Goal: Transaction & Acquisition: Purchase product/service

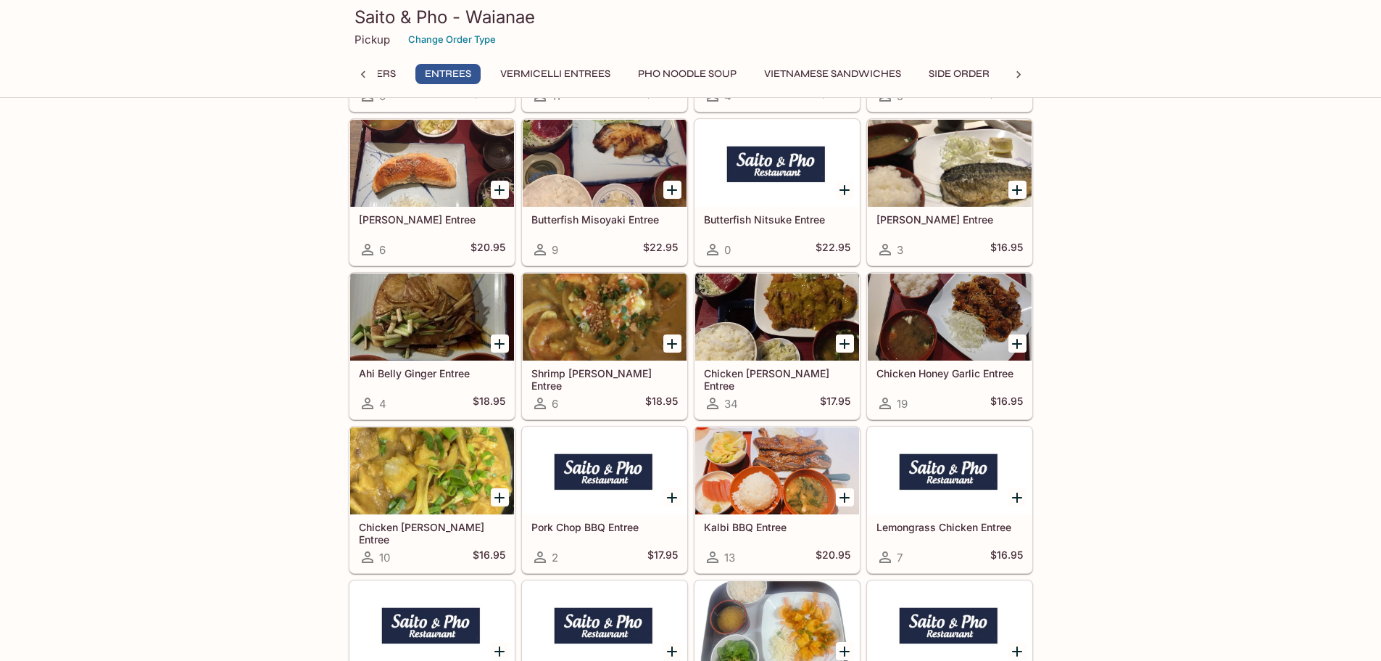
scroll to position [1355, 0]
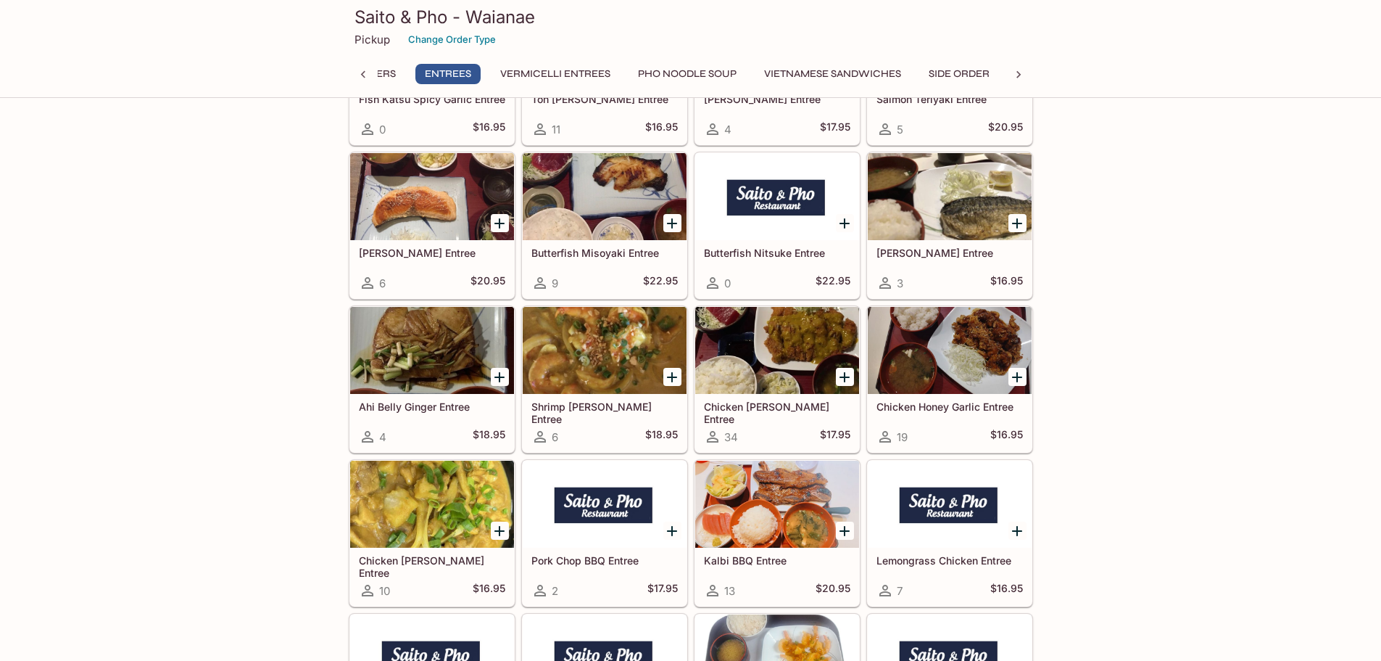
click at [779, 363] on div at bounding box center [777, 350] width 164 height 87
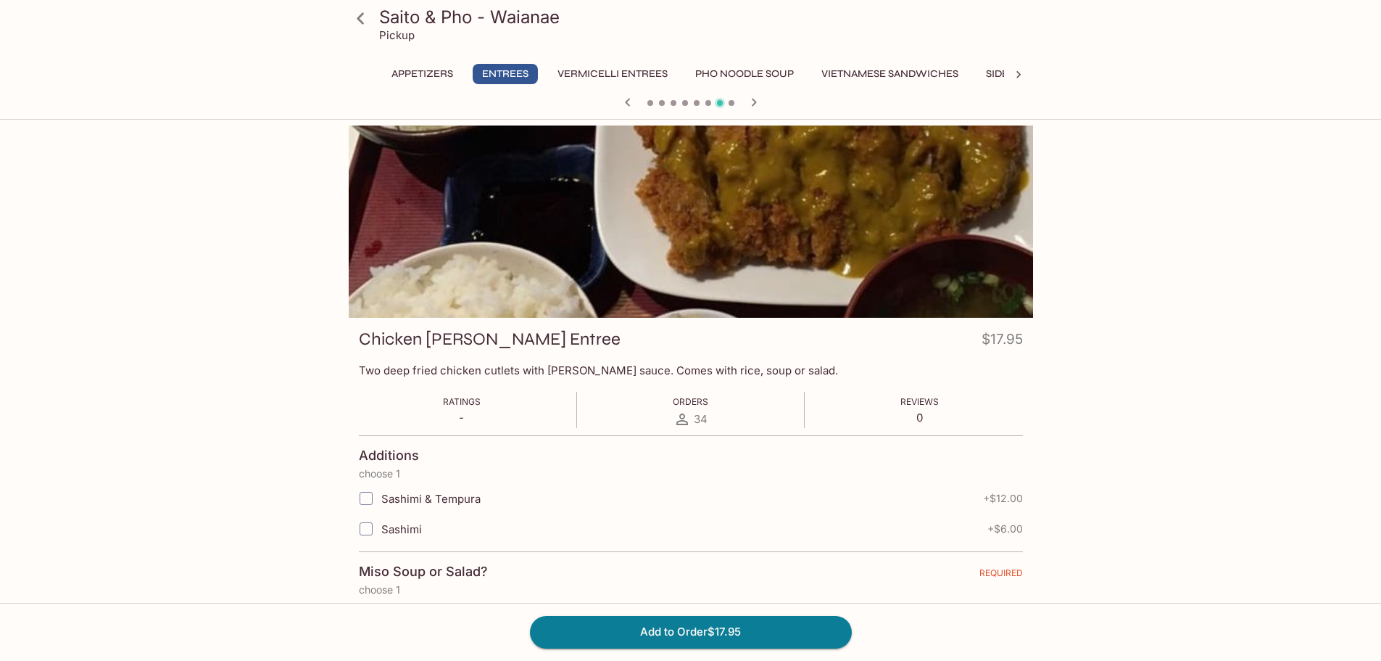
click at [973, 285] on div at bounding box center [691, 221] width 684 height 192
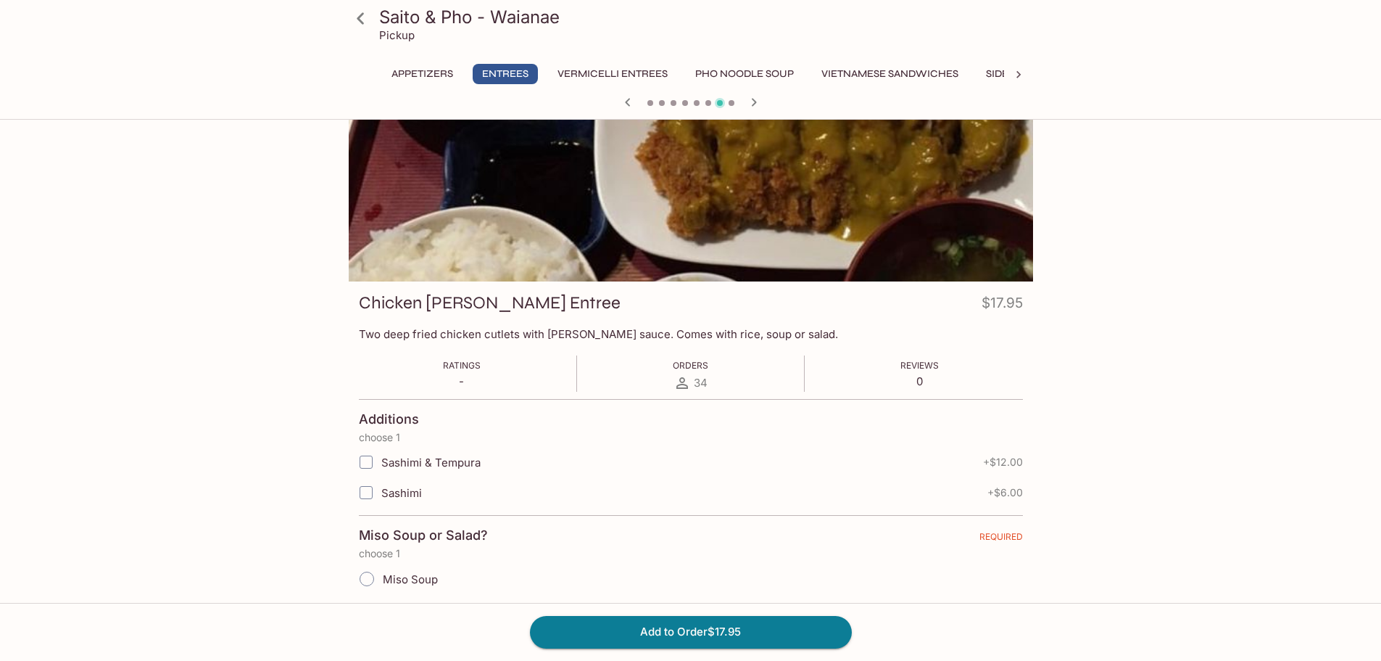
scroll to position [73, 0]
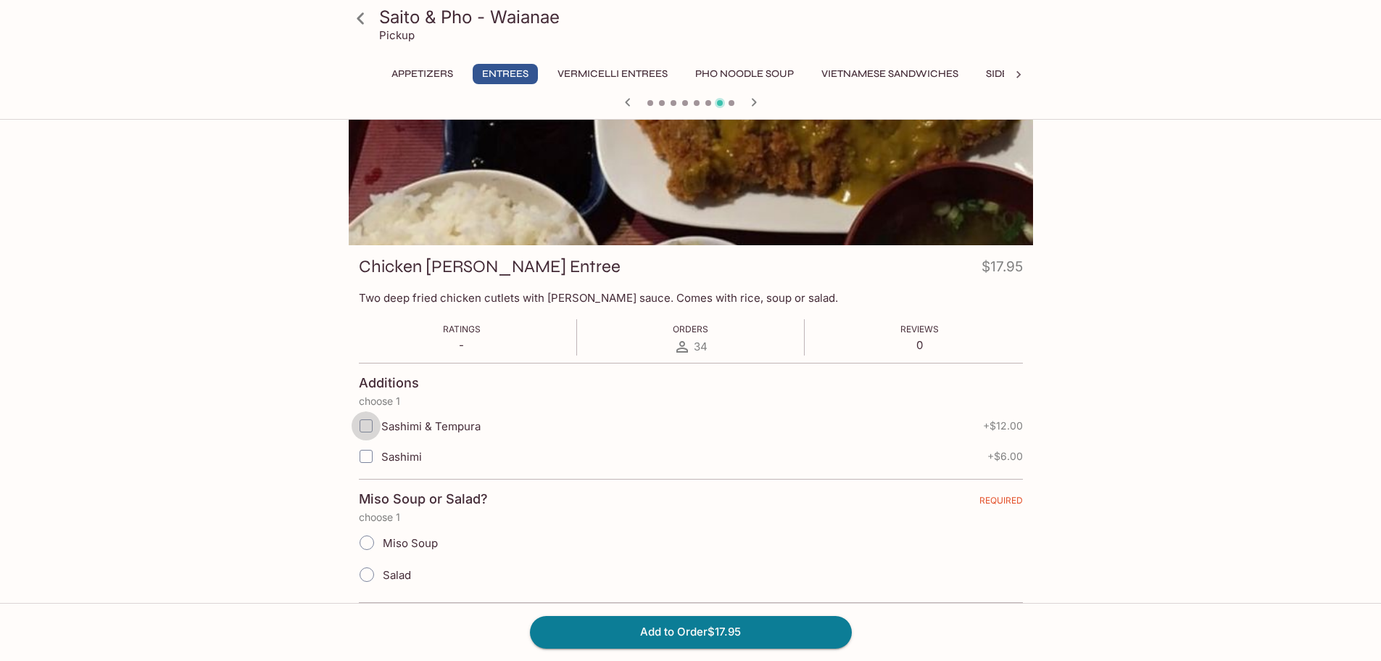
click at [367, 425] on input "Sashimi & Tempura" at bounding box center [366, 425] width 29 height 29
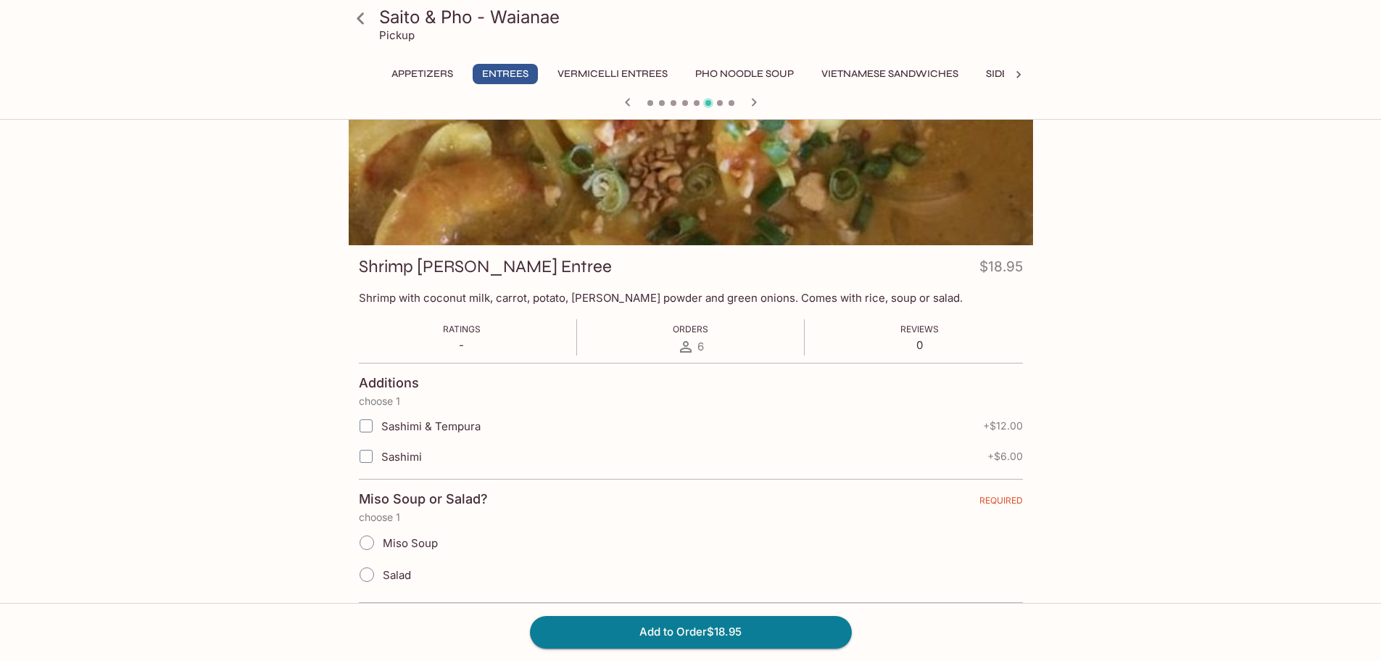
click at [1106, 442] on div "Saito & Pho - Waianae Pickup Appetizers Entrees Vermicelli Entrees Pho Noodle S…" at bounding box center [691, 374] width 928 height 643
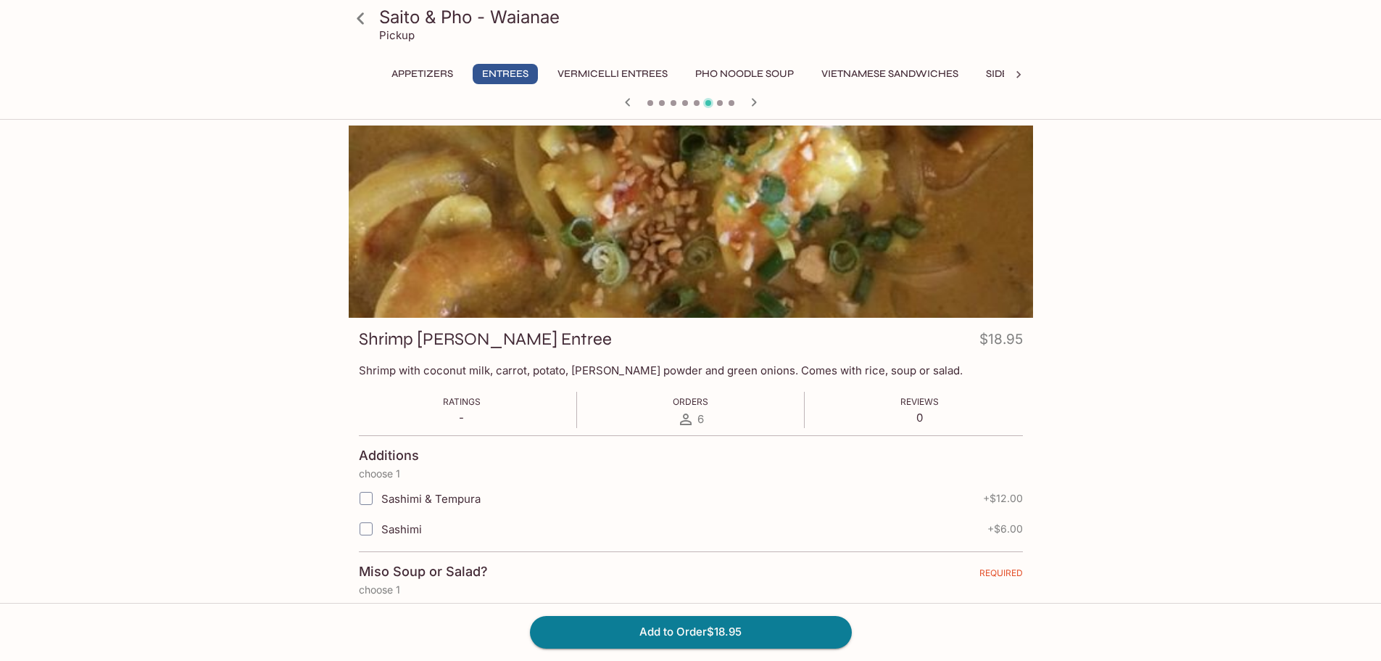
click at [751, 96] on icon "button" at bounding box center [753, 102] width 17 height 17
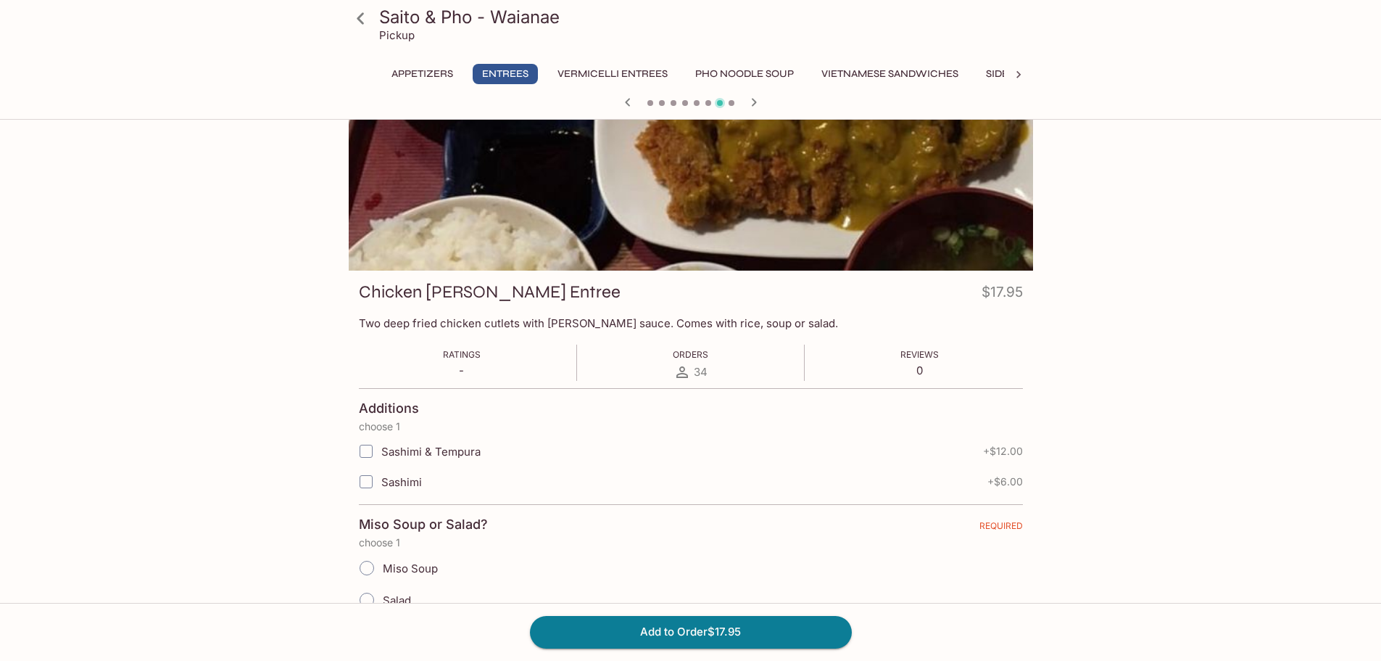
scroll to position [73, 0]
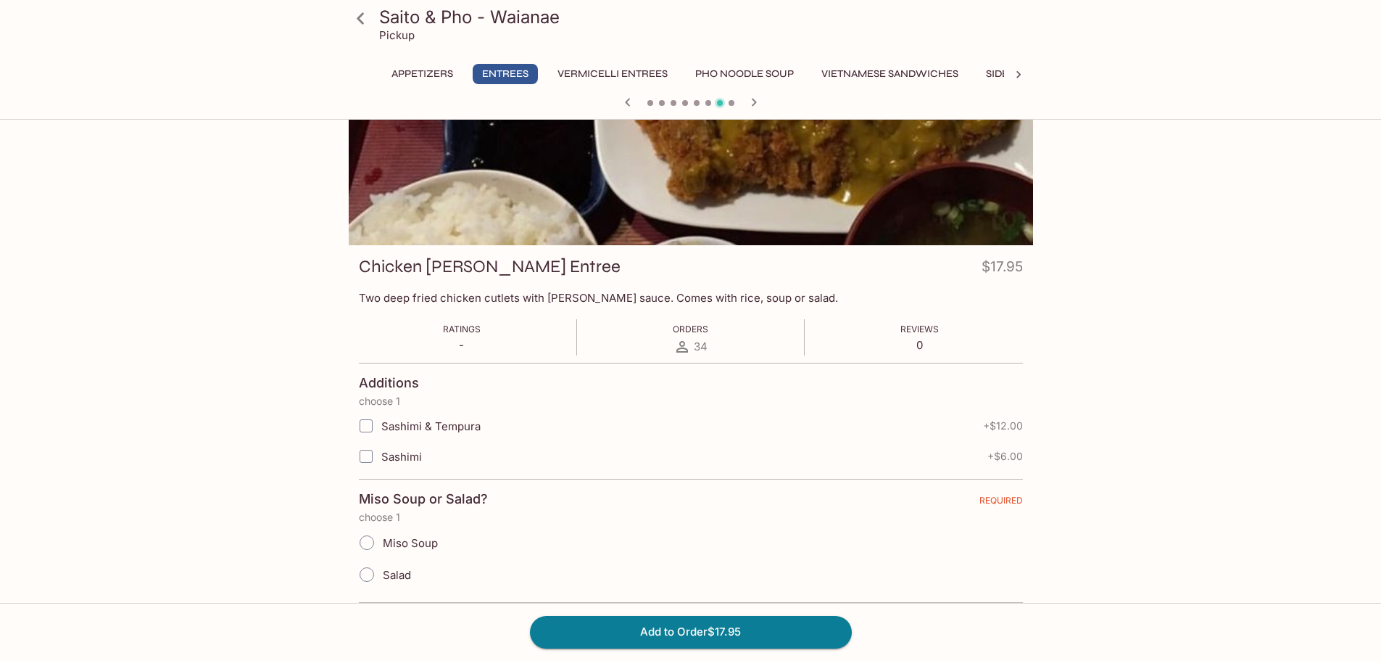
click at [368, 424] on input "Sashimi & Tempura" at bounding box center [366, 425] width 29 height 29
checkbox input "true"
click at [367, 544] on input "Miso Soup" at bounding box center [367, 542] width 30 height 30
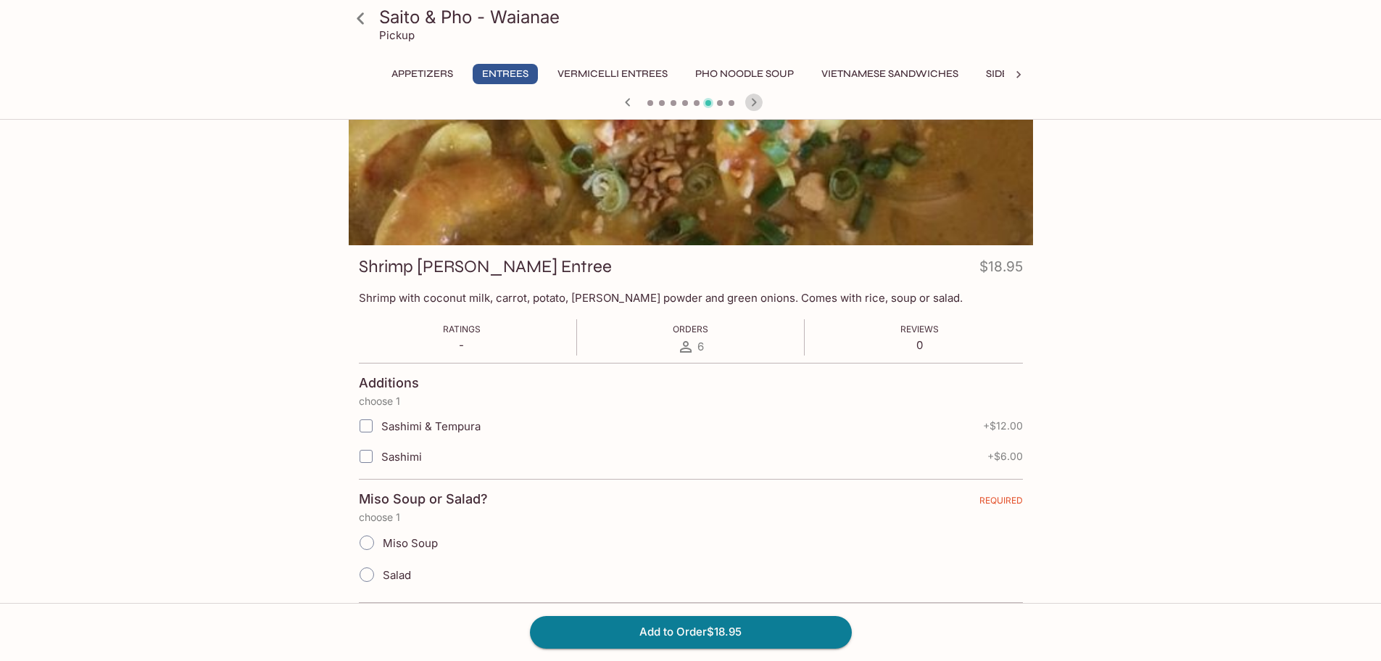
click at [757, 104] on icon "button" at bounding box center [753, 102] width 17 height 17
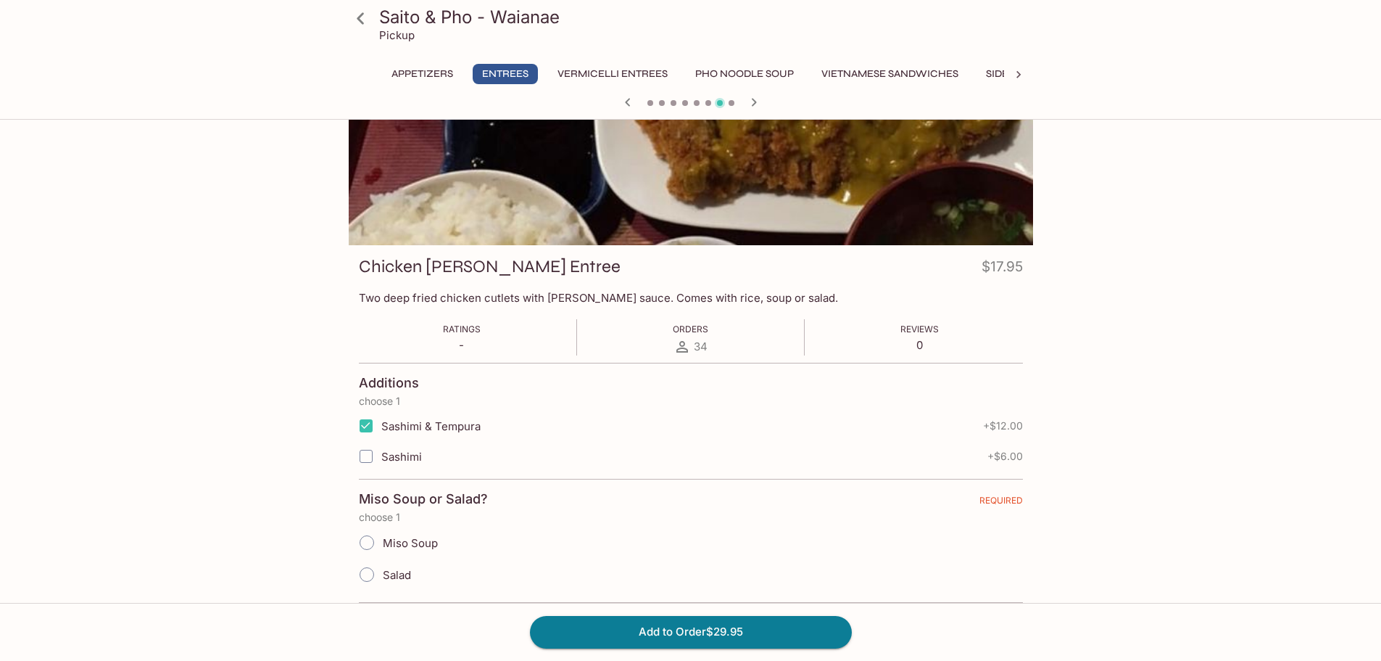
click at [373, 542] on input "Miso Soup" at bounding box center [367, 542] width 30 height 30
radio input "true"
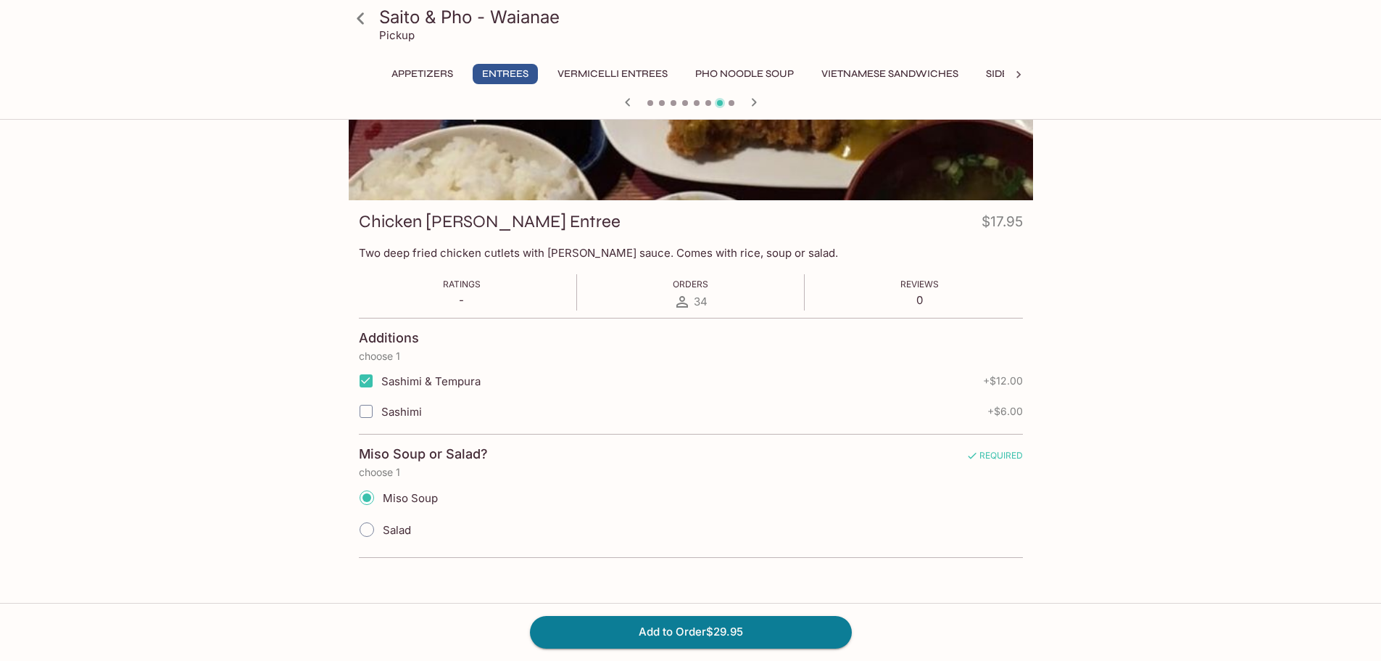
scroll to position [125, 0]
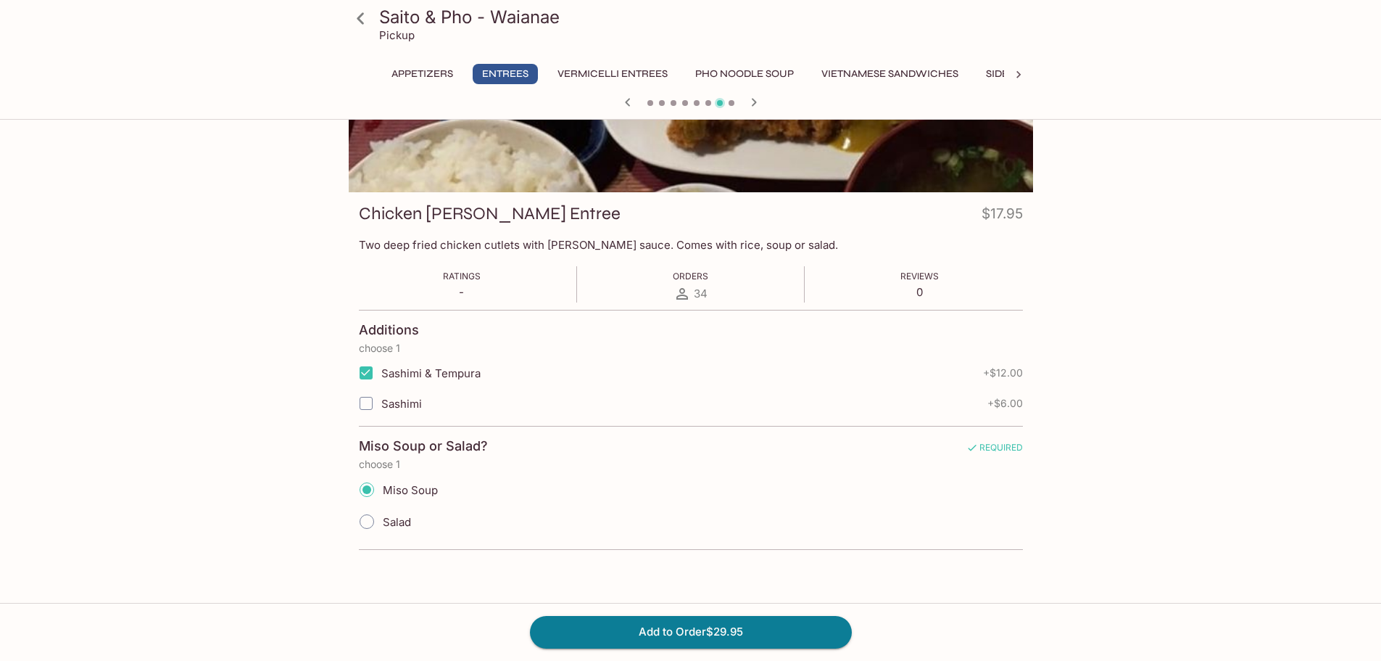
click at [366, 493] on input "Miso Soup" at bounding box center [367, 489] width 30 height 30
click at [374, 372] on input "Sashimi & Tempura" at bounding box center [366, 372] width 29 height 29
checkbox input "false"
click at [410, 74] on button "Appetizers" at bounding box center [423, 74] width 78 height 20
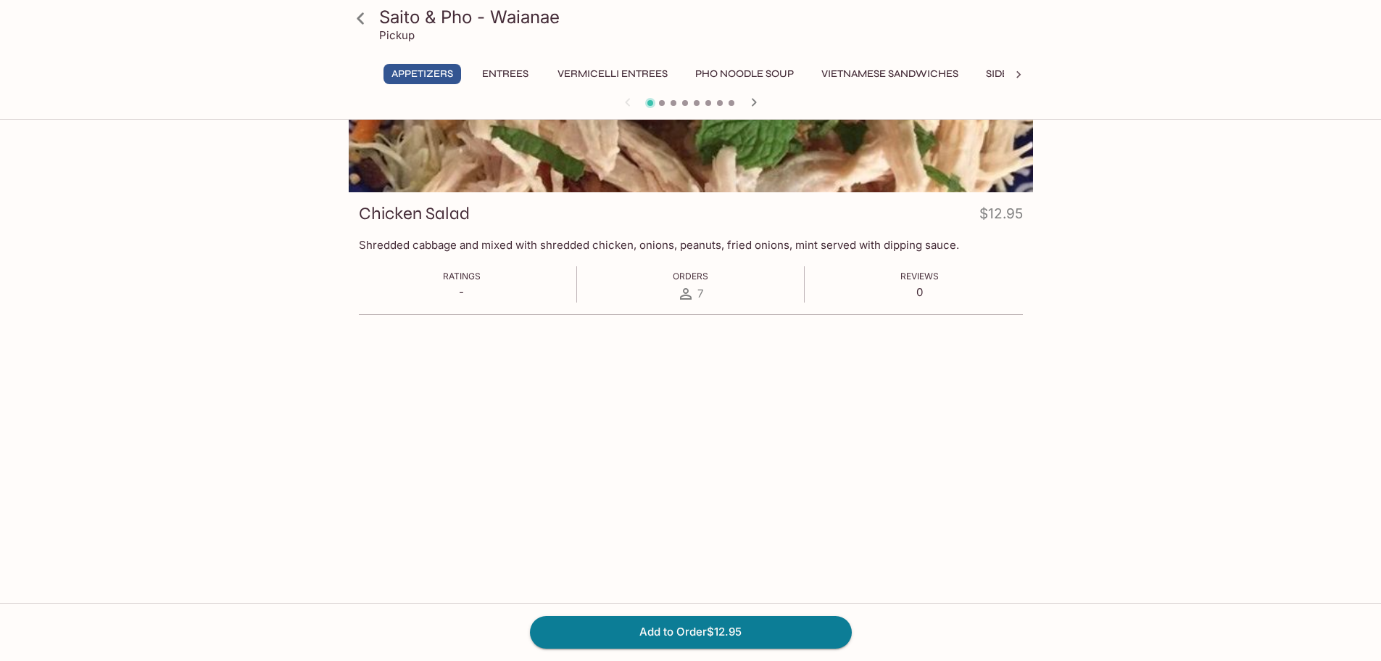
click at [360, 16] on icon at bounding box center [360, 18] width 7 height 12
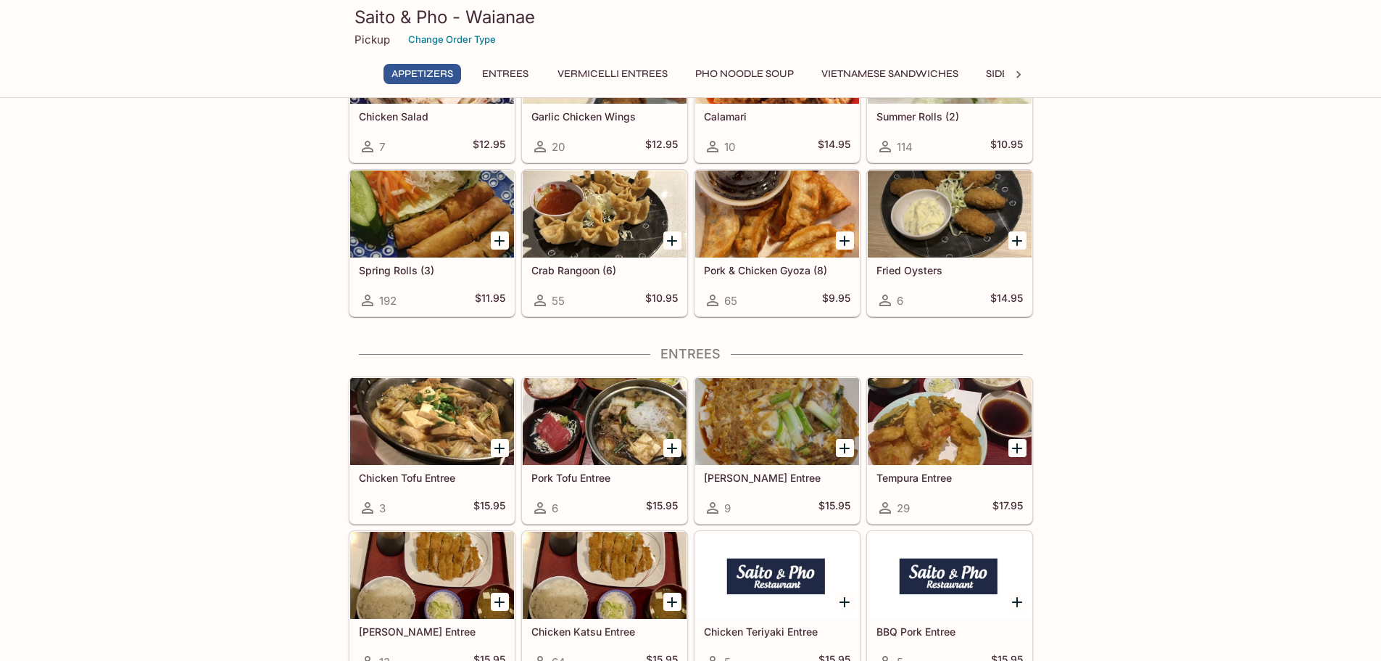
scroll to position [218, 0]
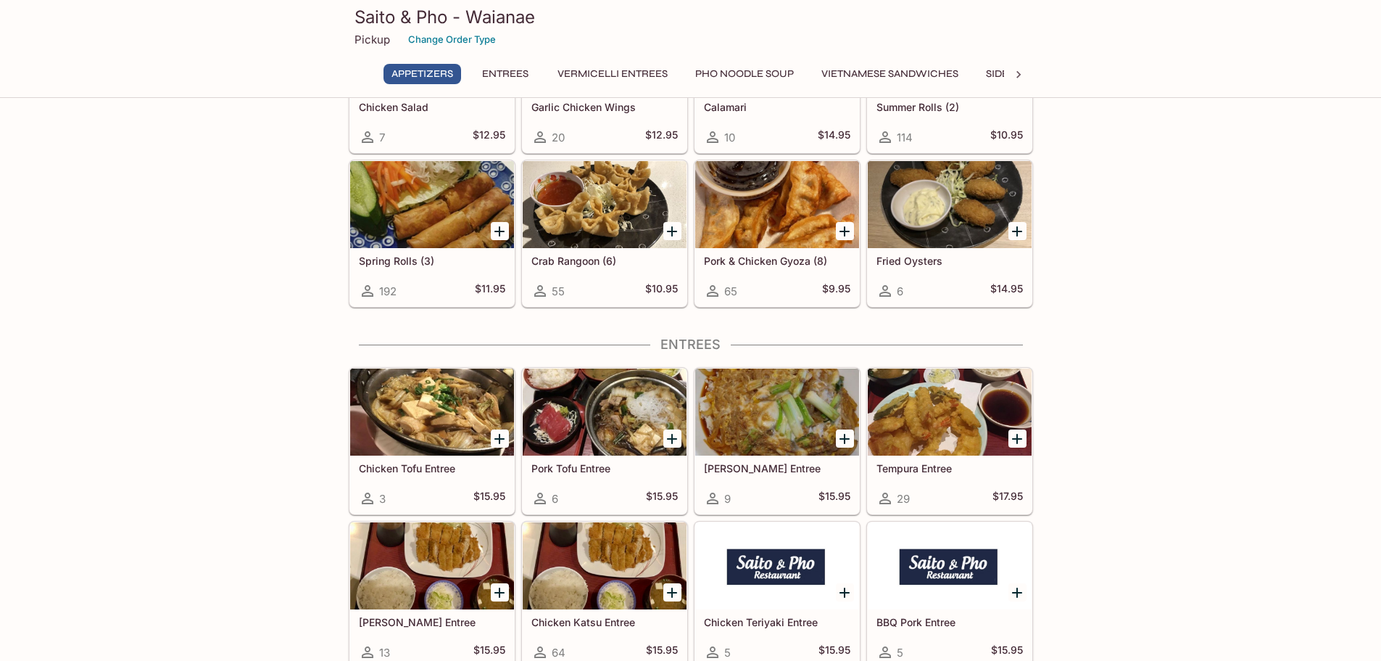
click at [639, 440] on div at bounding box center [605, 411] width 164 height 87
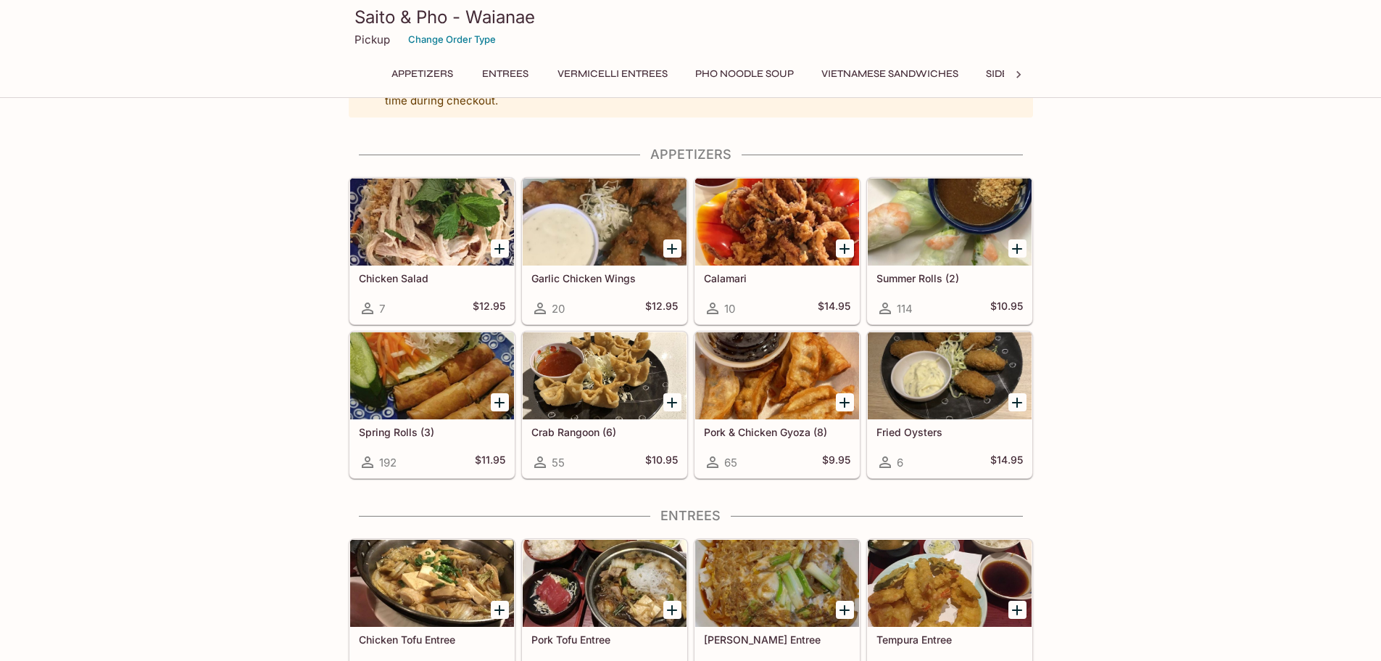
scroll to position [73, 0]
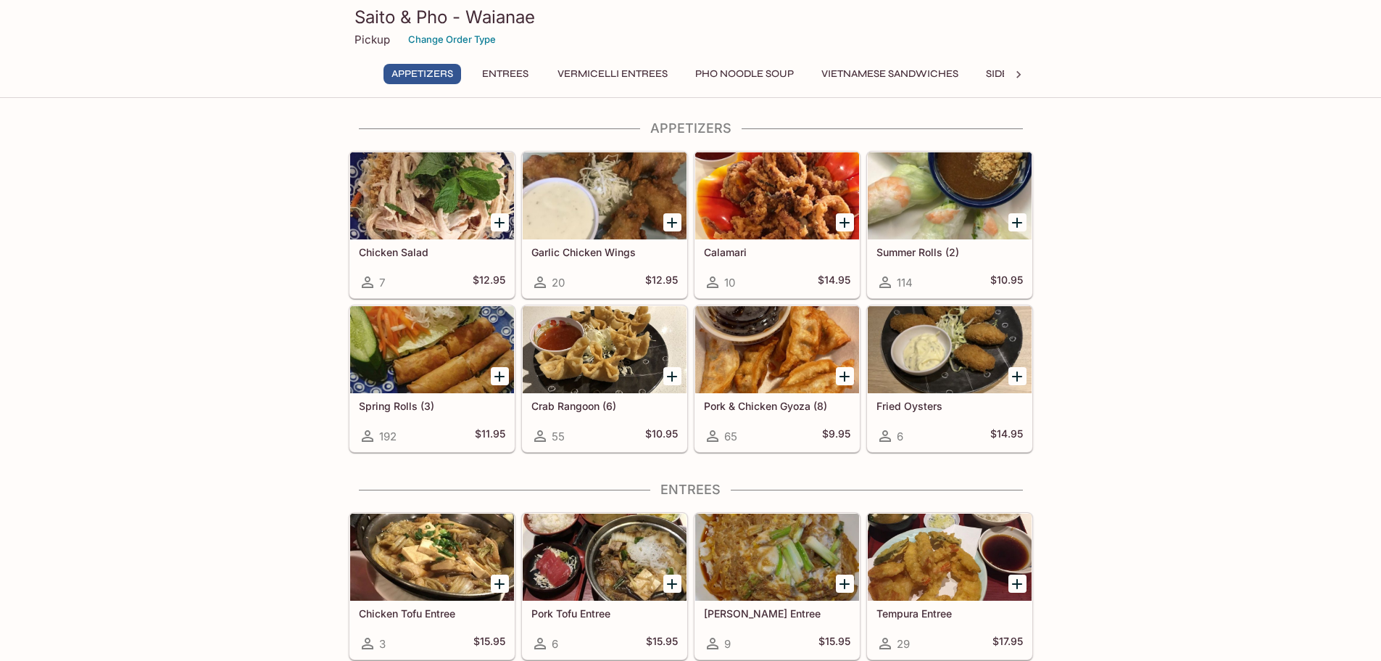
click at [1017, 378] on icon "Add Fried Oysters" at bounding box center [1017, 376] width 10 height 10
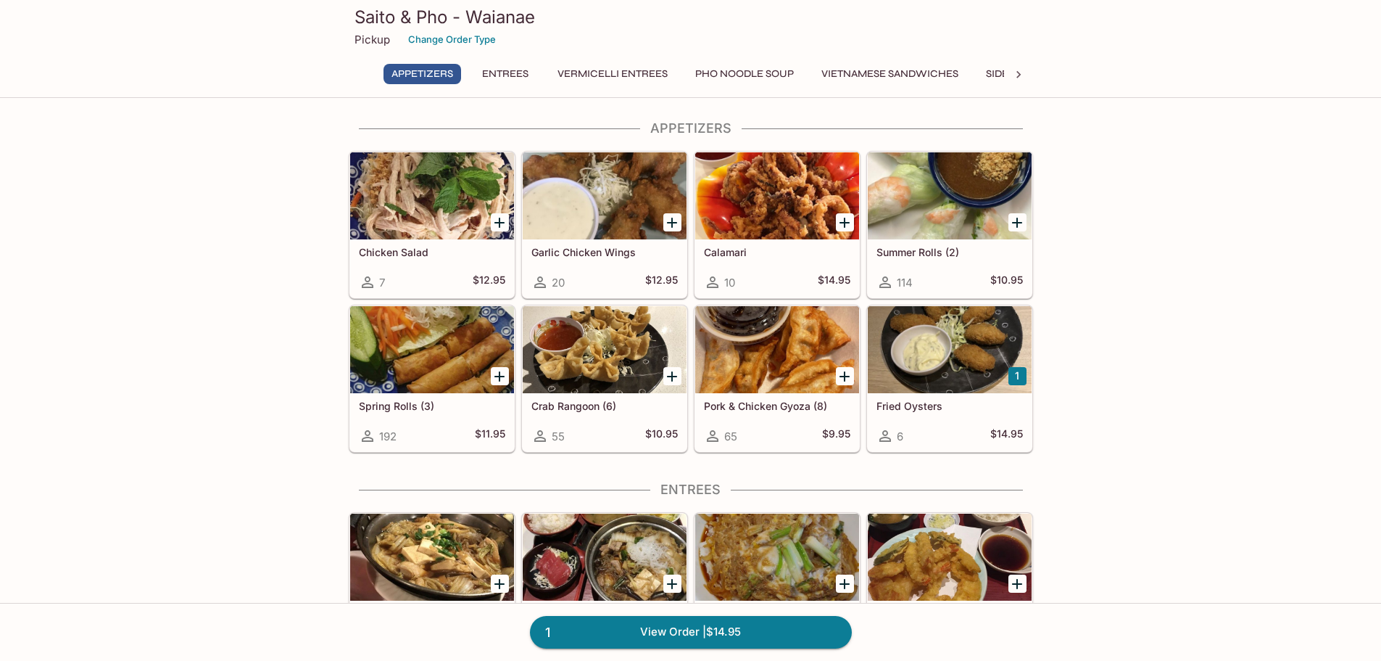
click at [1017, 378] on button "1" at bounding box center [1018, 376] width 18 height 18
click at [673, 377] on icon "Add Crab Rangoon (6)" at bounding box center [672, 376] width 10 height 10
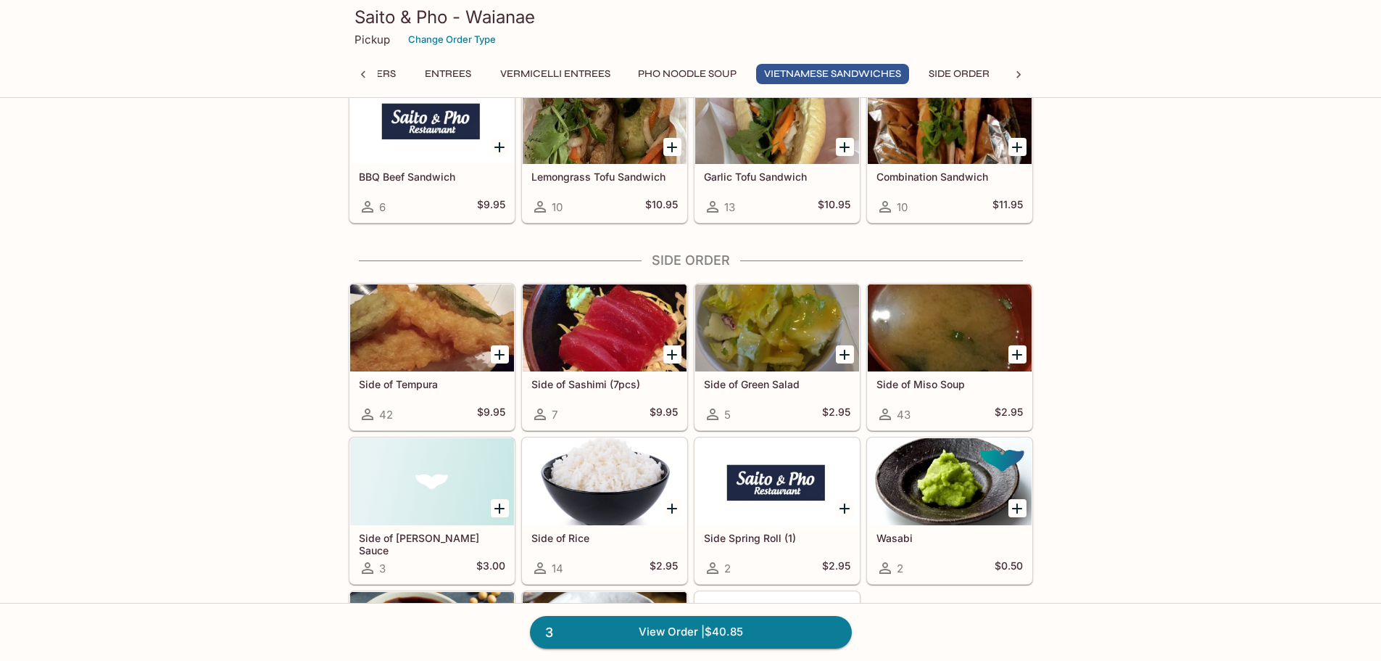
scroll to position [3893, 0]
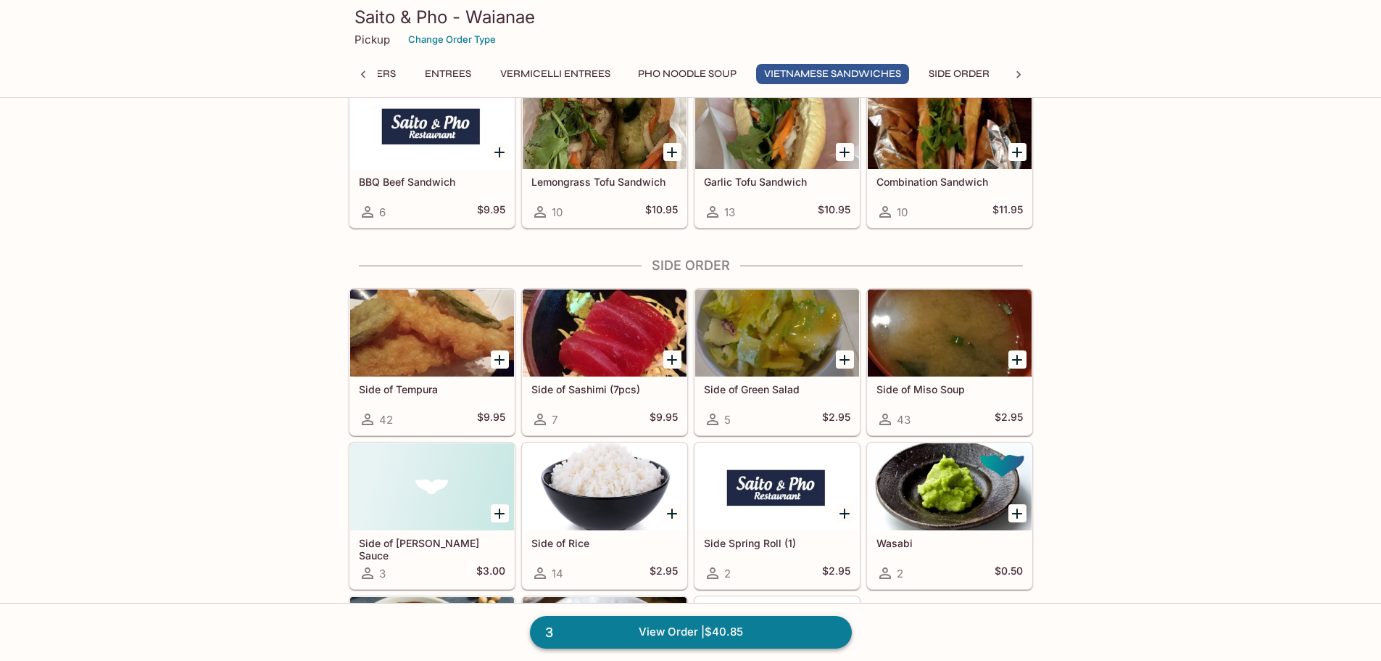
click at [789, 636] on link "3 View Order | $40.85" at bounding box center [691, 632] width 322 height 32
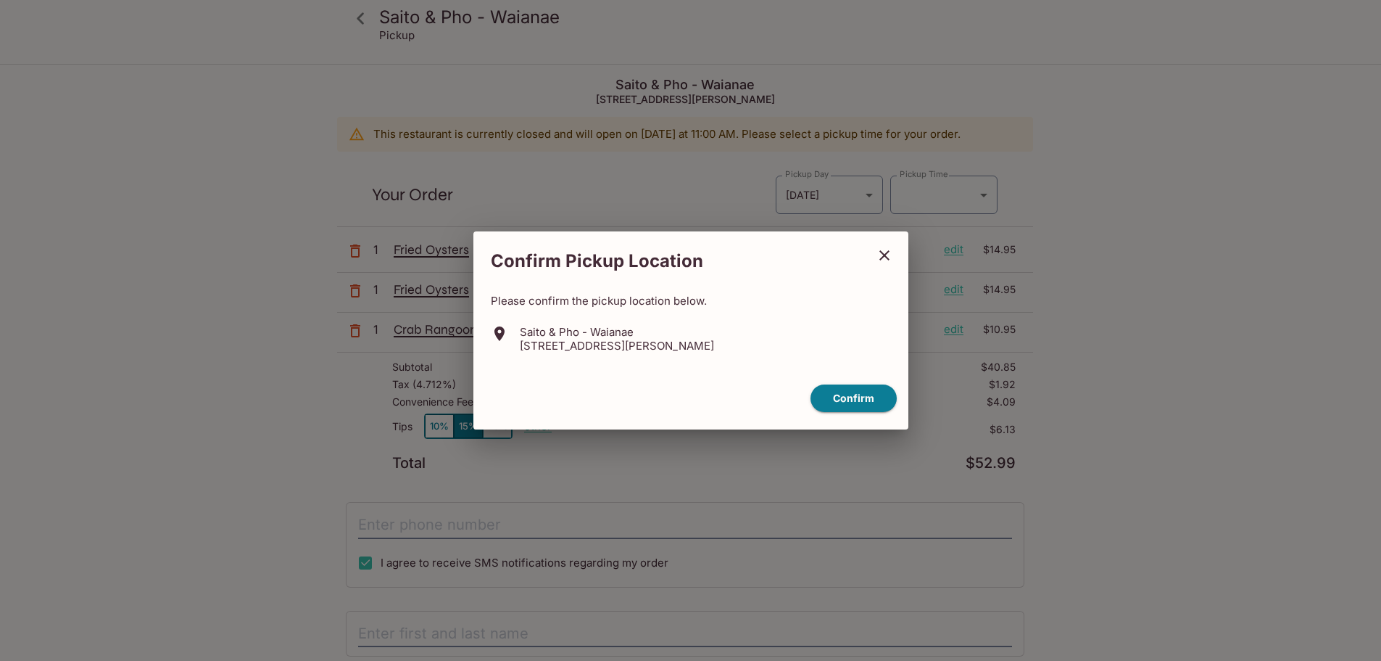
type input "[DATE]T21:30:00.000000Z"
click at [890, 398] on button "Confirm" at bounding box center [859, 398] width 86 height 28
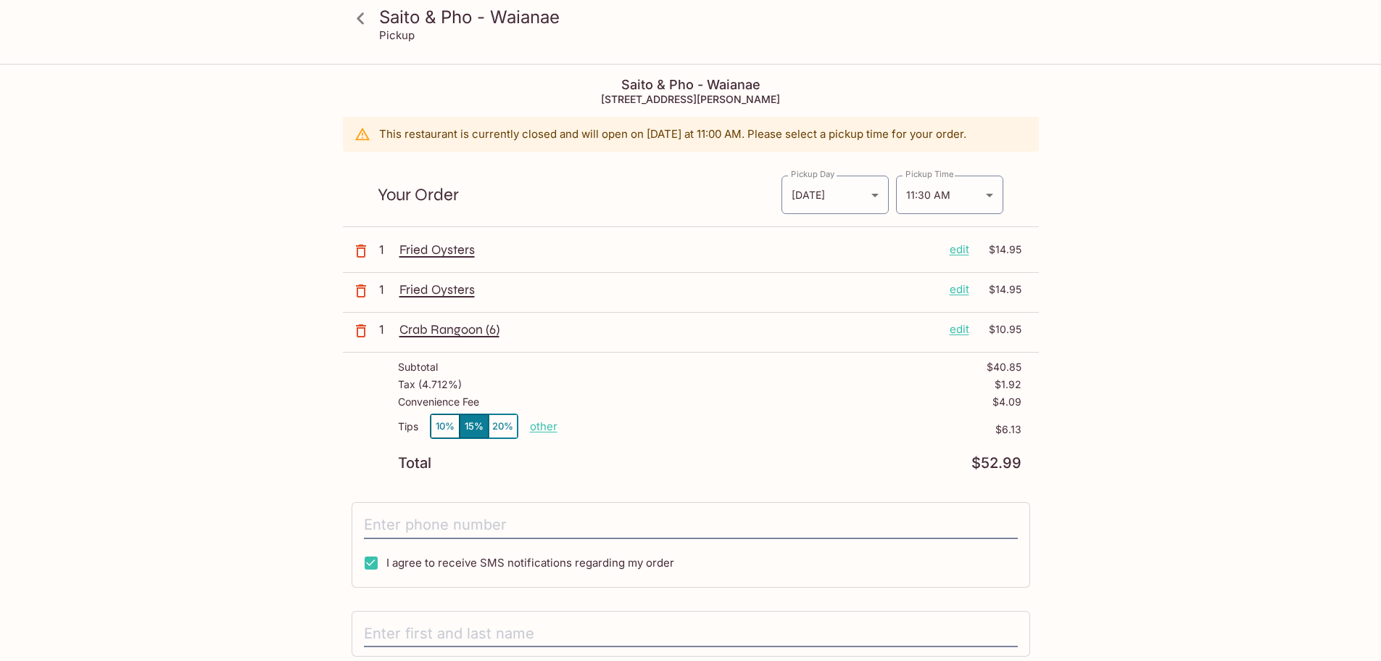
click at [365, 291] on icon "button" at bounding box center [360, 290] width 17 height 17
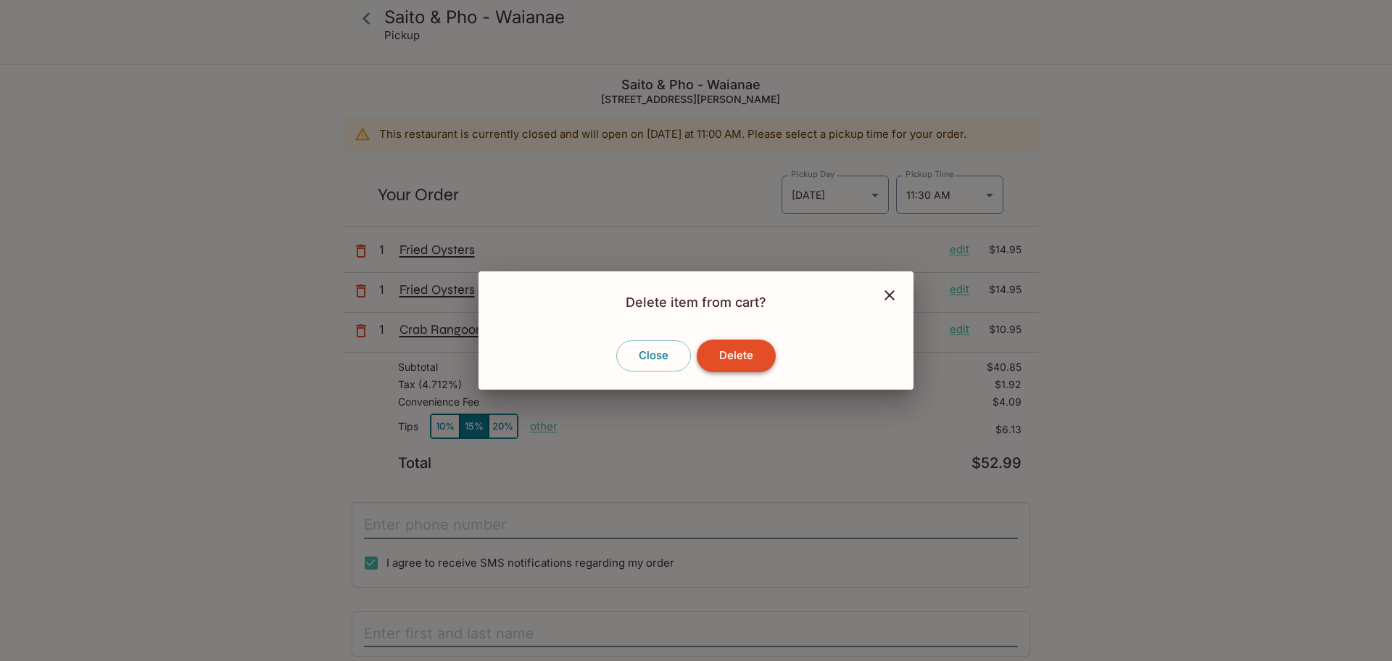
click at [743, 357] on button "Delete" at bounding box center [736, 355] width 79 height 32
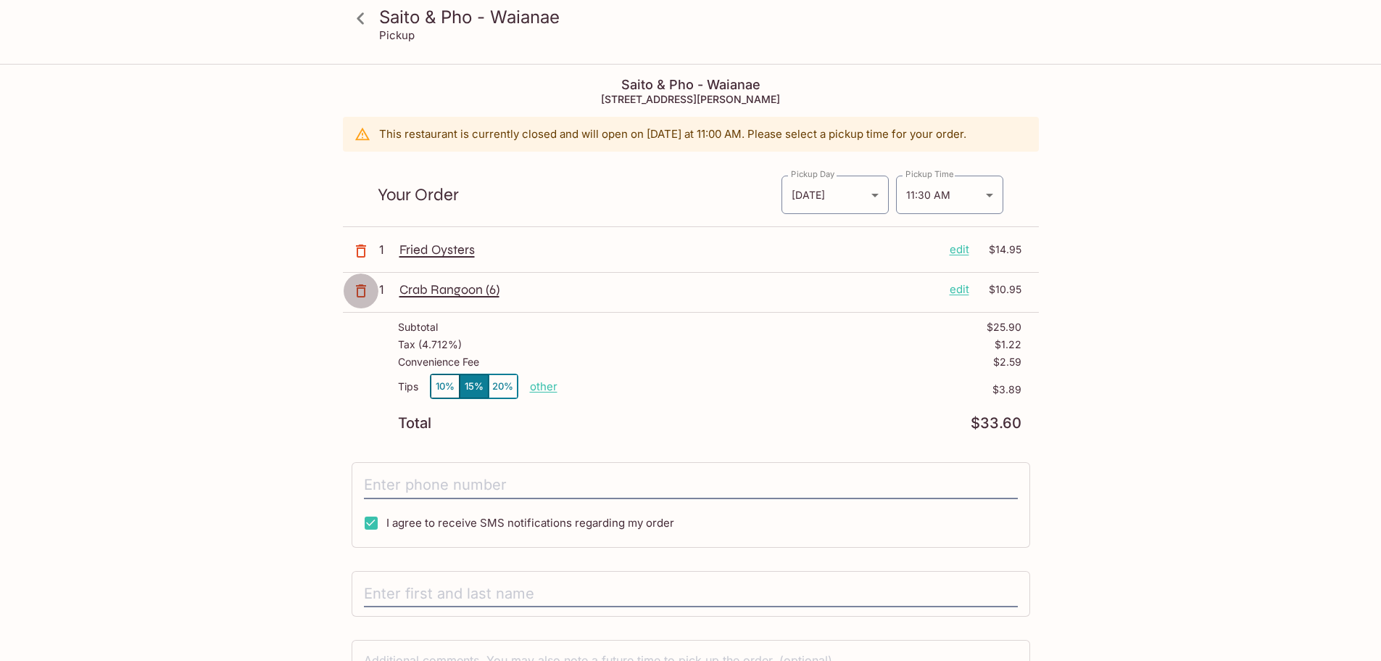
click at [361, 293] on icon "button" at bounding box center [360, 290] width 17 height 17
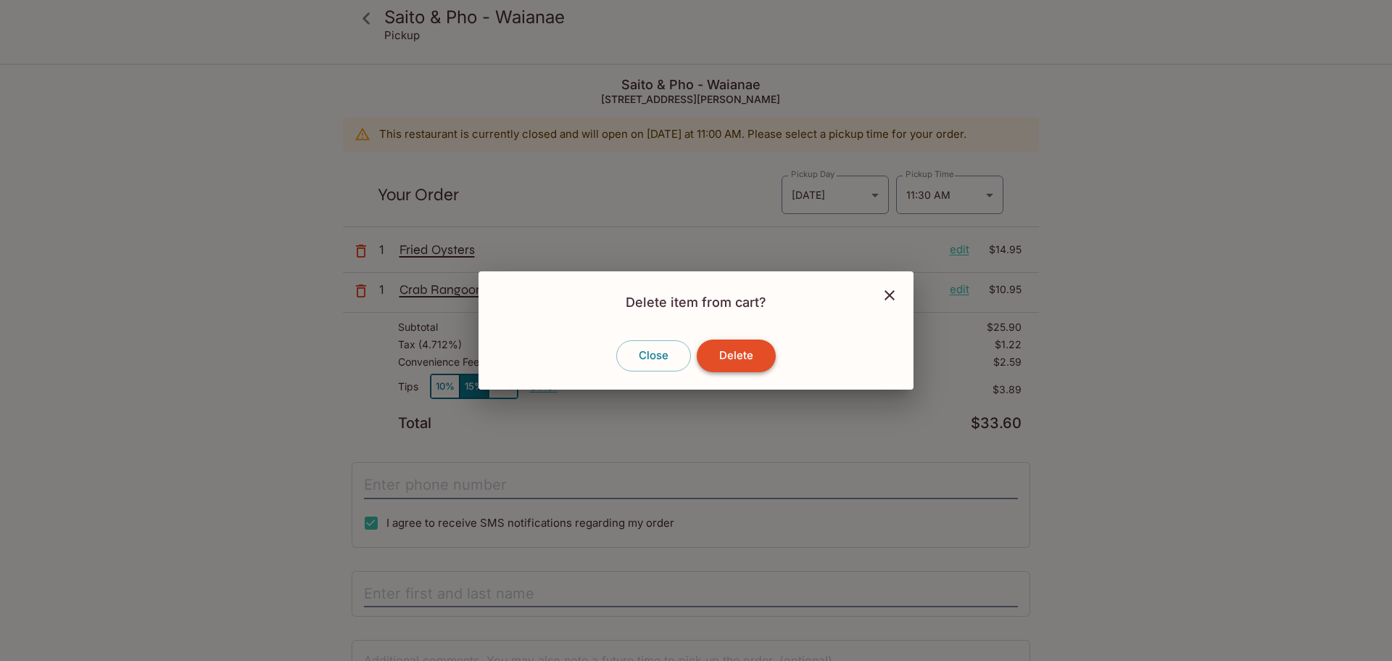
click at [745, 346] on button "Delete" at bounding box center [736, 355] width 79 height 32
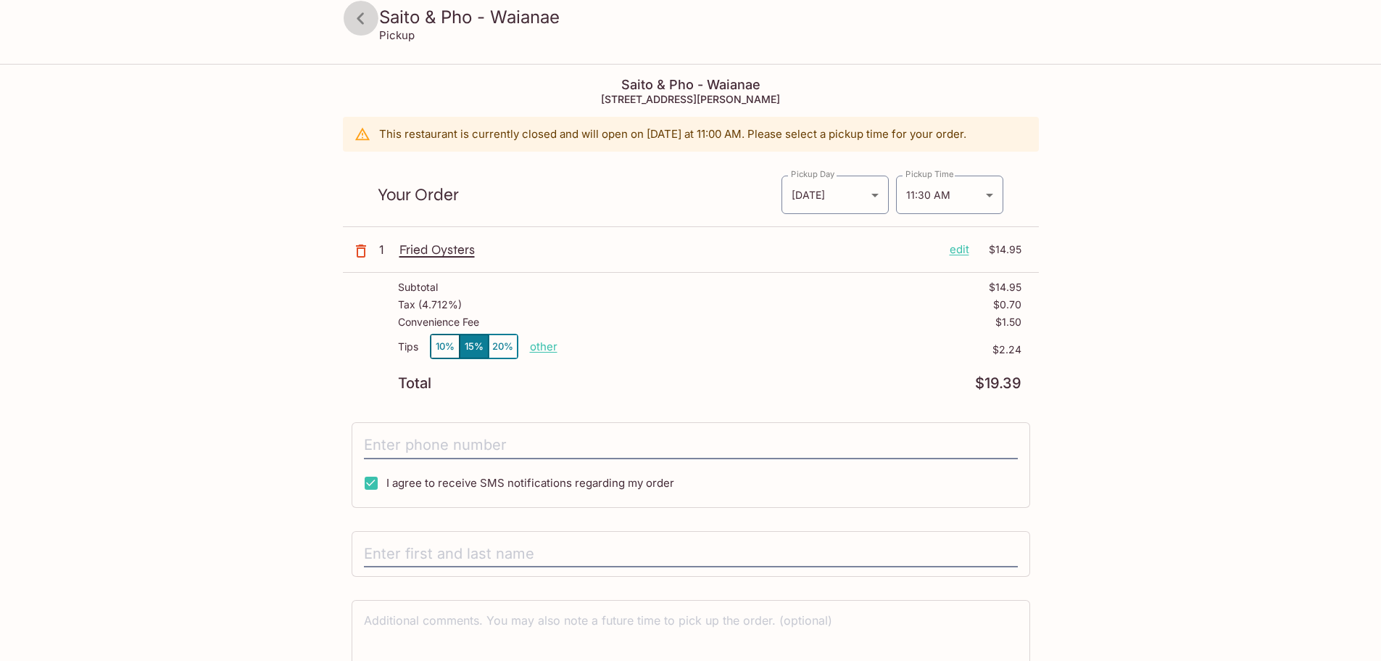
click at [366, 22] on icon at bounding box center [360, 18] width 25 height 25
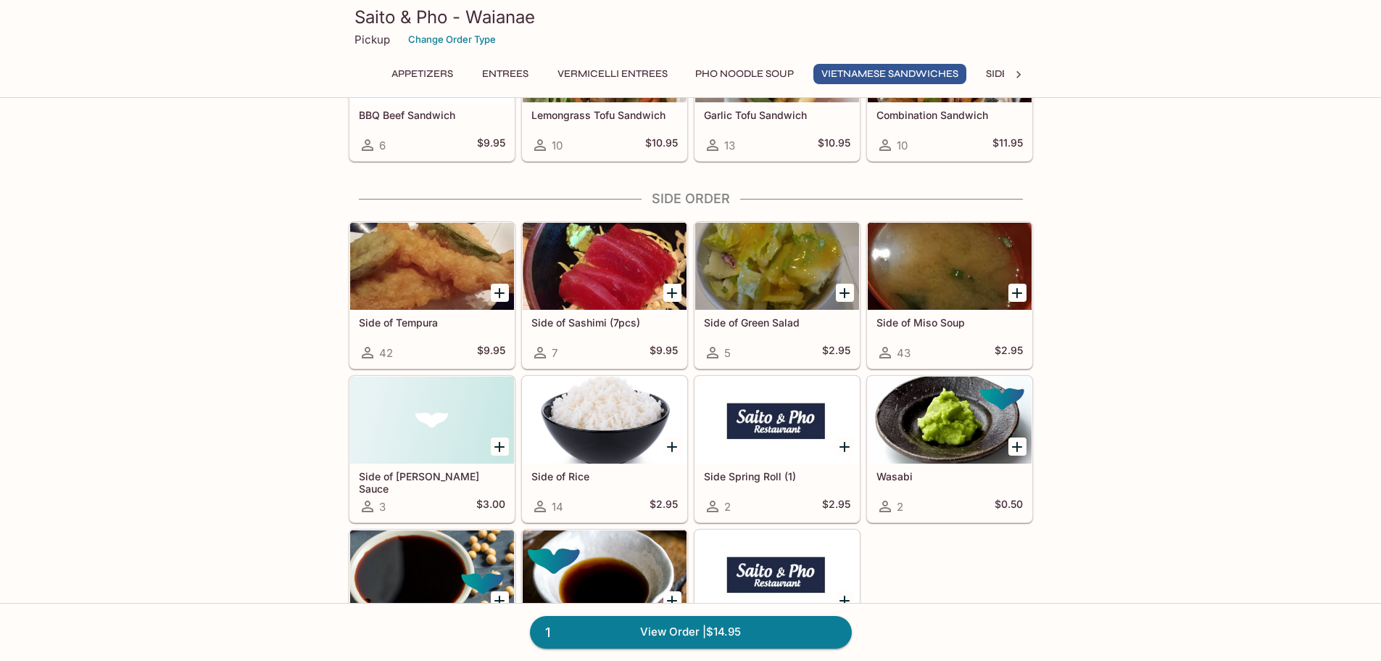
scroll to position [3988, 0]
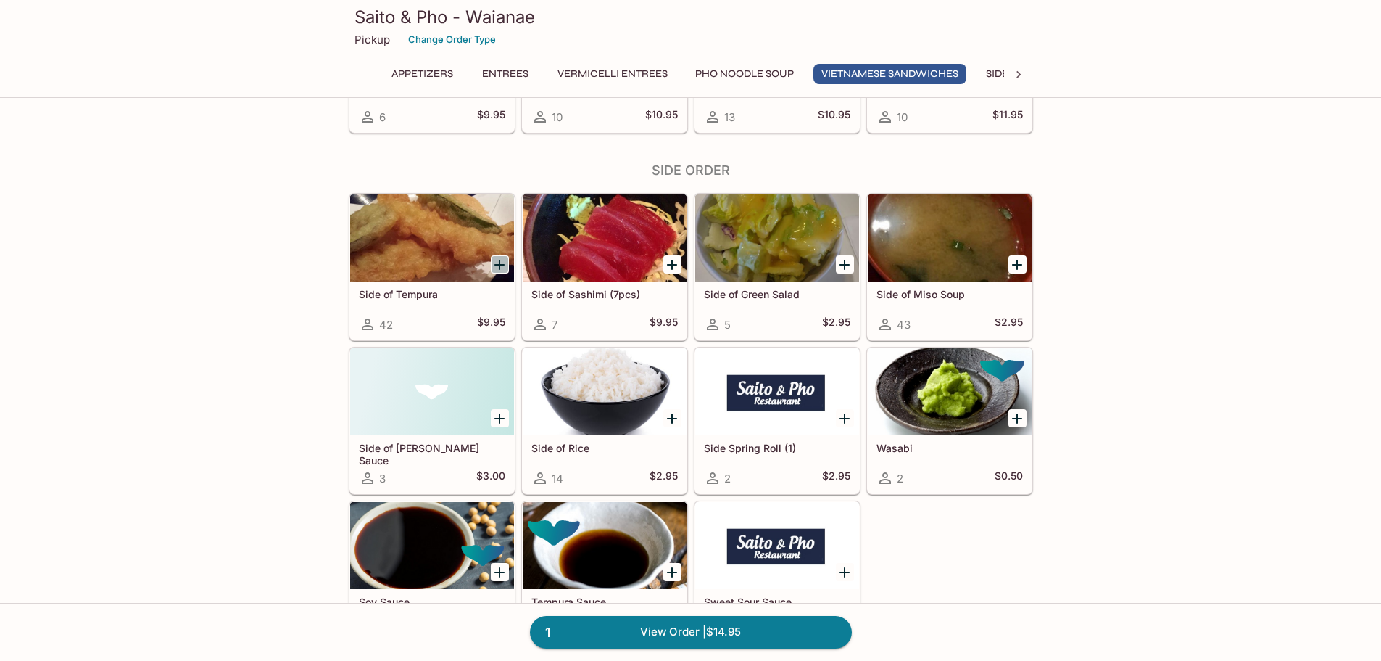
click at [502, 264] on icon "Add Side of Tempura" at bounding box center [499, 265] width 10 height 10
click at [670, 260] on icon "Add Side of Sashimi (7pcs)" at bounding box center [671, 264] width 17 height 17
click at [1014, 269] on icon "Add Side of Miso Soup" at bounding box center [1017, 264] width 17 height 17
click at [802, 634] on link "4 View Order | $37.80" at bounding box center [691, 632] width 322 height 32
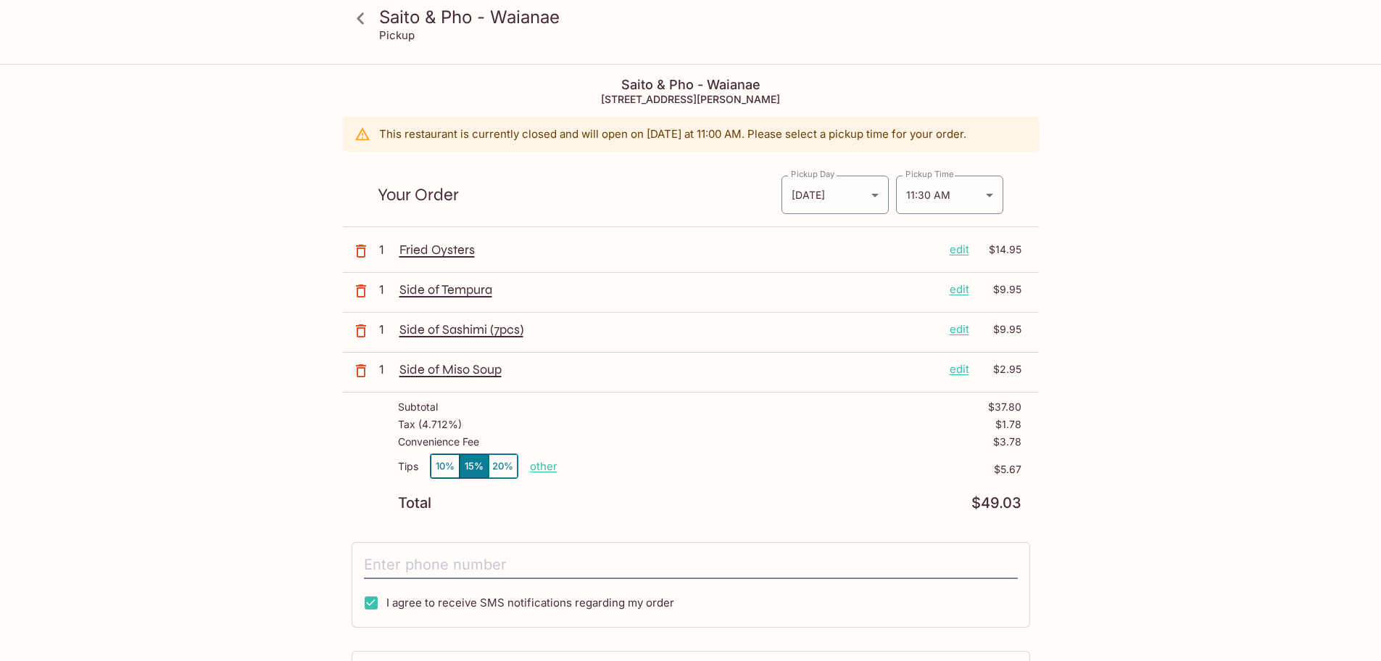
click at [439, 471] on button "10%" at bounding box center [445, 466] width 29 height 24
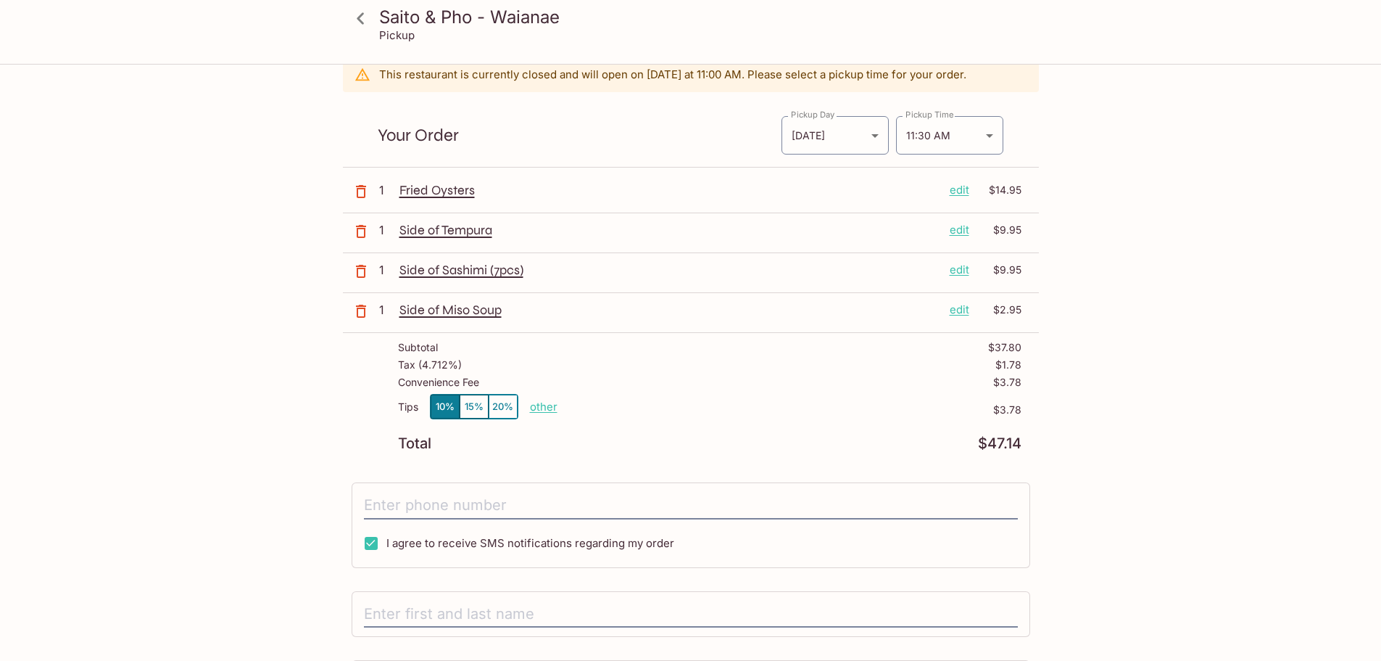
scroll to position [145, 0]
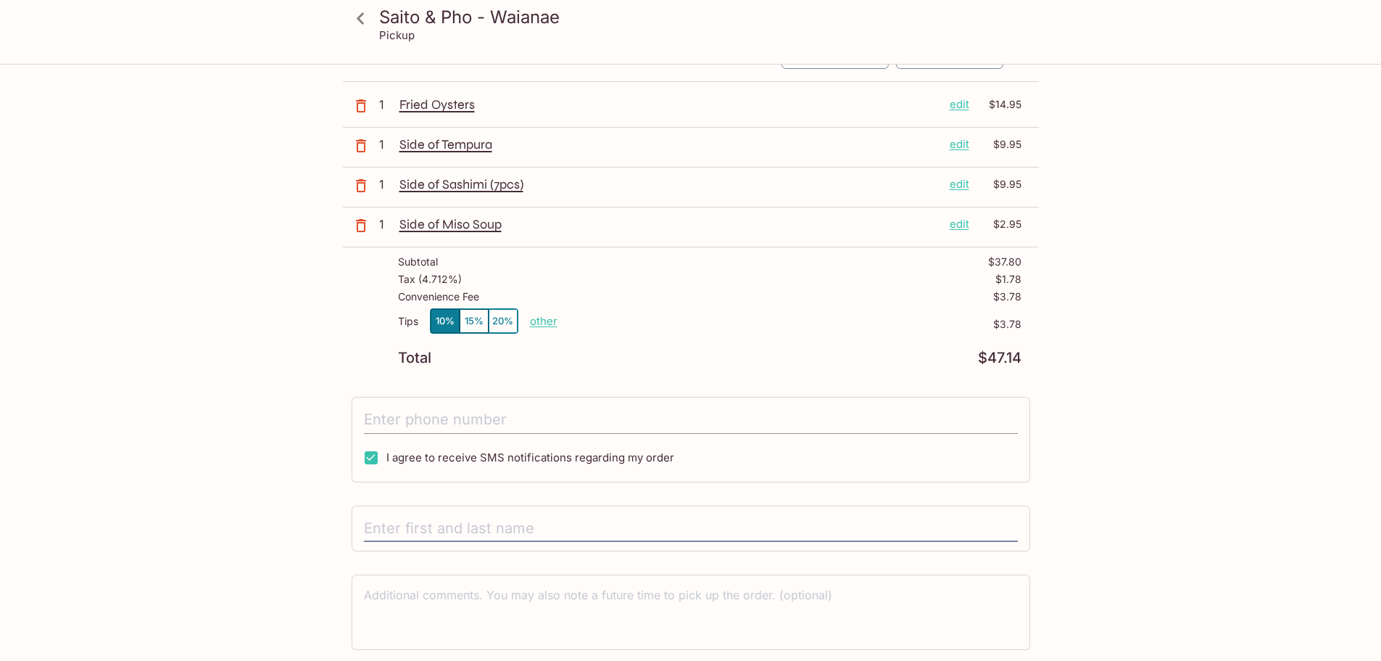
click at [798, 420] on input "tel" at bounding box center [691, 420] width 654 height 28
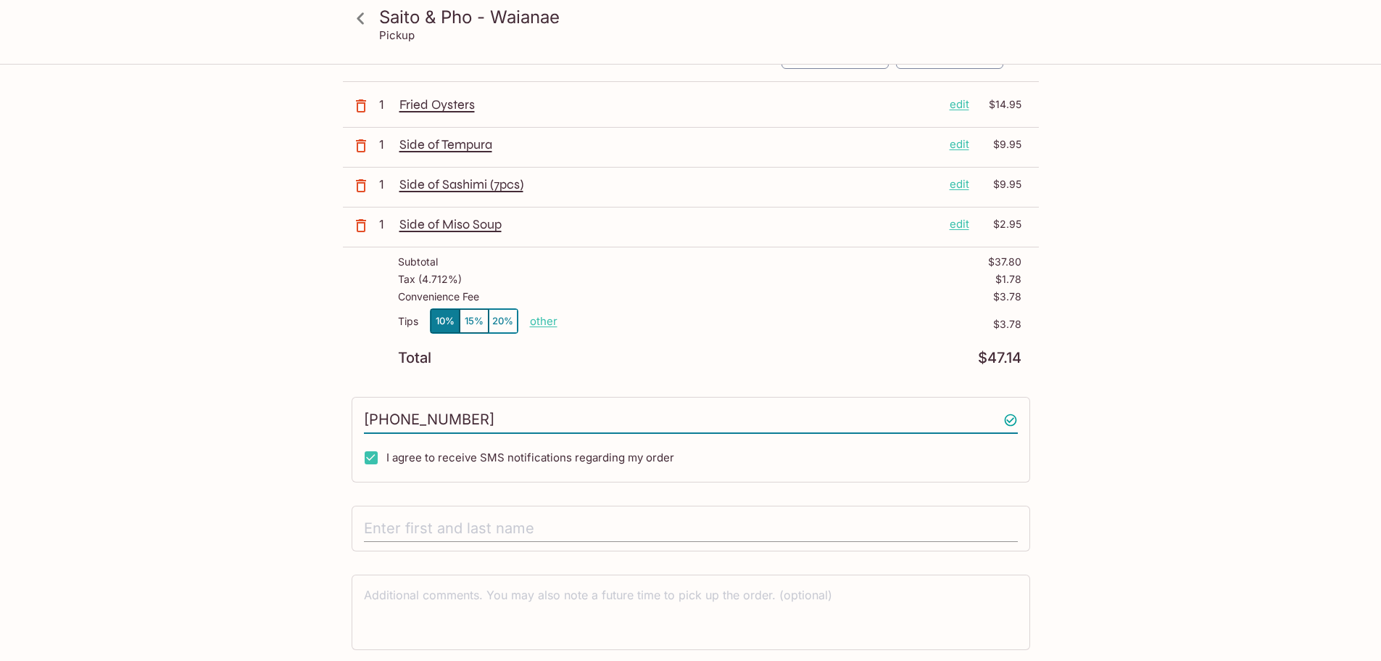
type input "[PHONE_NUMBER]"
click at [872, 522] on input "text" at bounding box center [691, 529] width 654 height 28
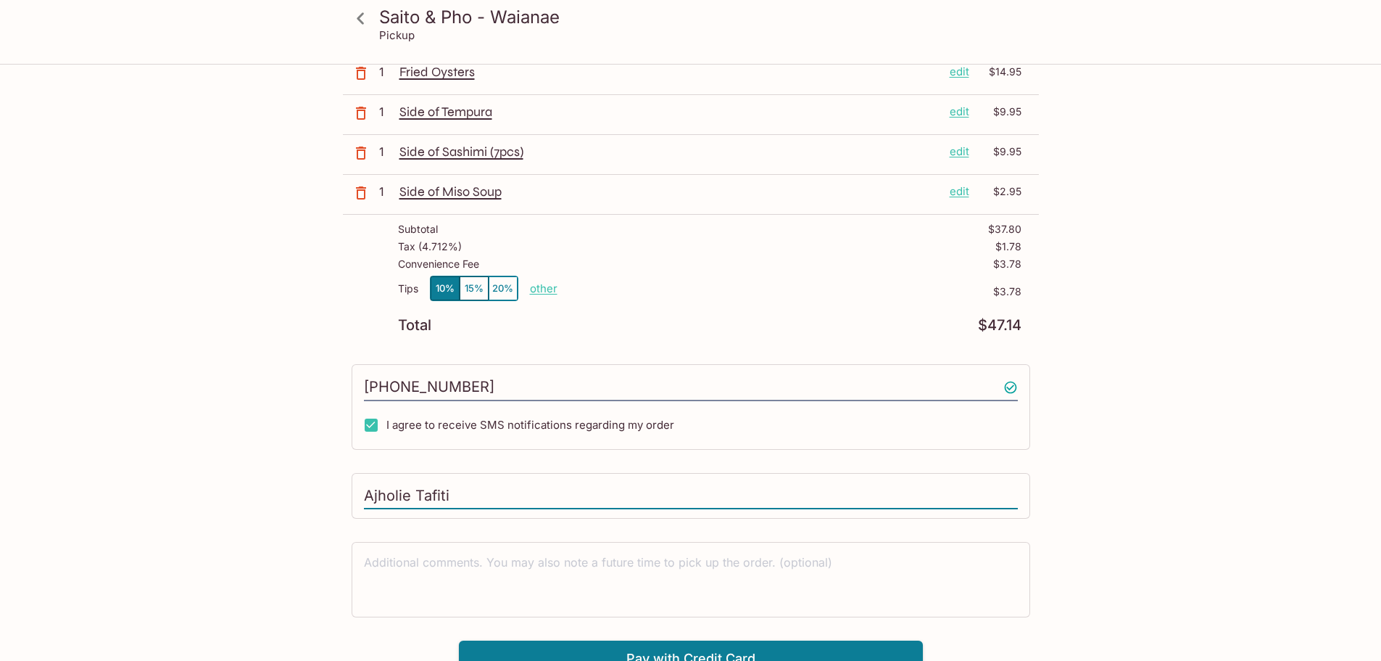
scroll to position [194, 0]
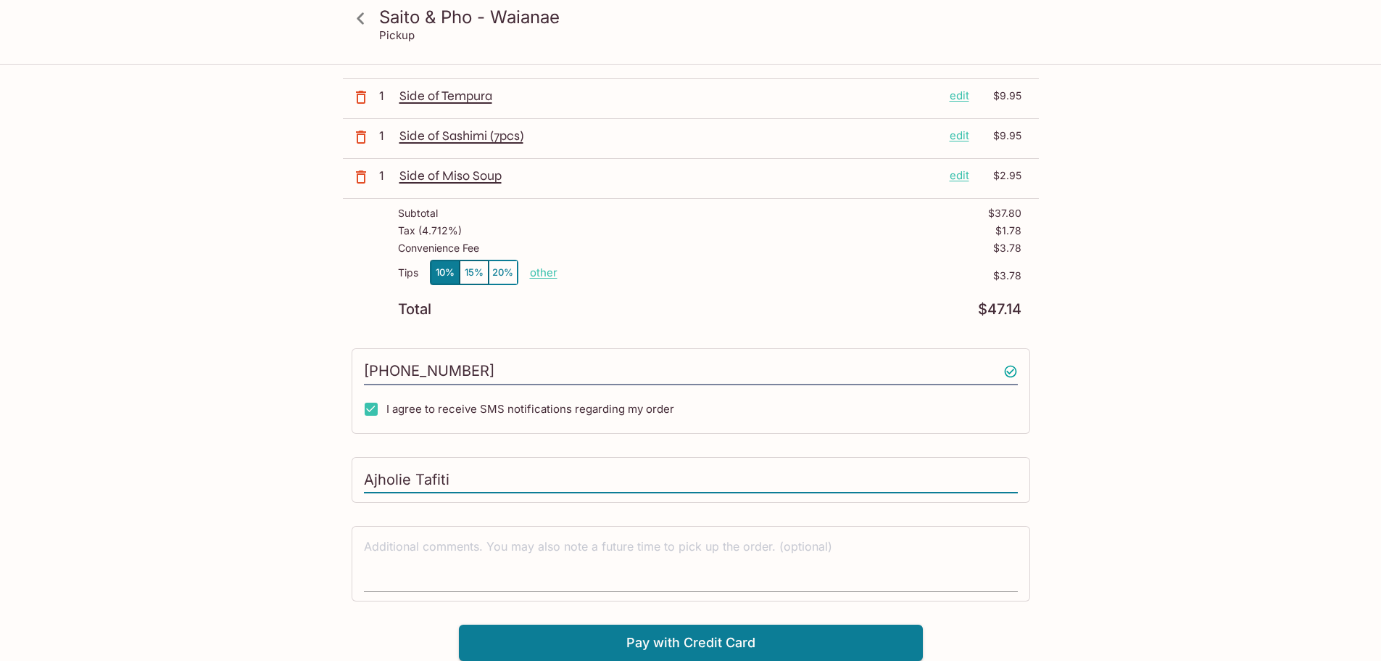
type input "Ajholie Tafiti"
click at [831, 553] on textarea at bounding box center [691, 563] width 654 height 50
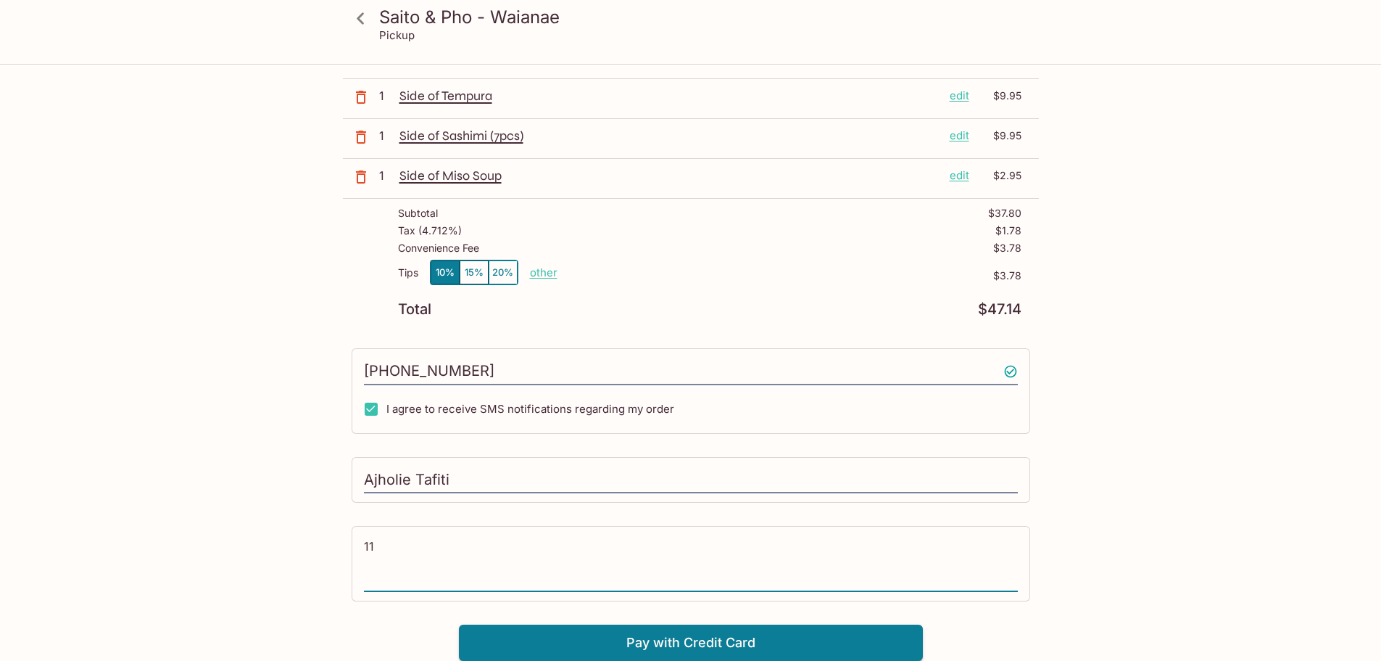
type textarea "1"
type textarea "P"
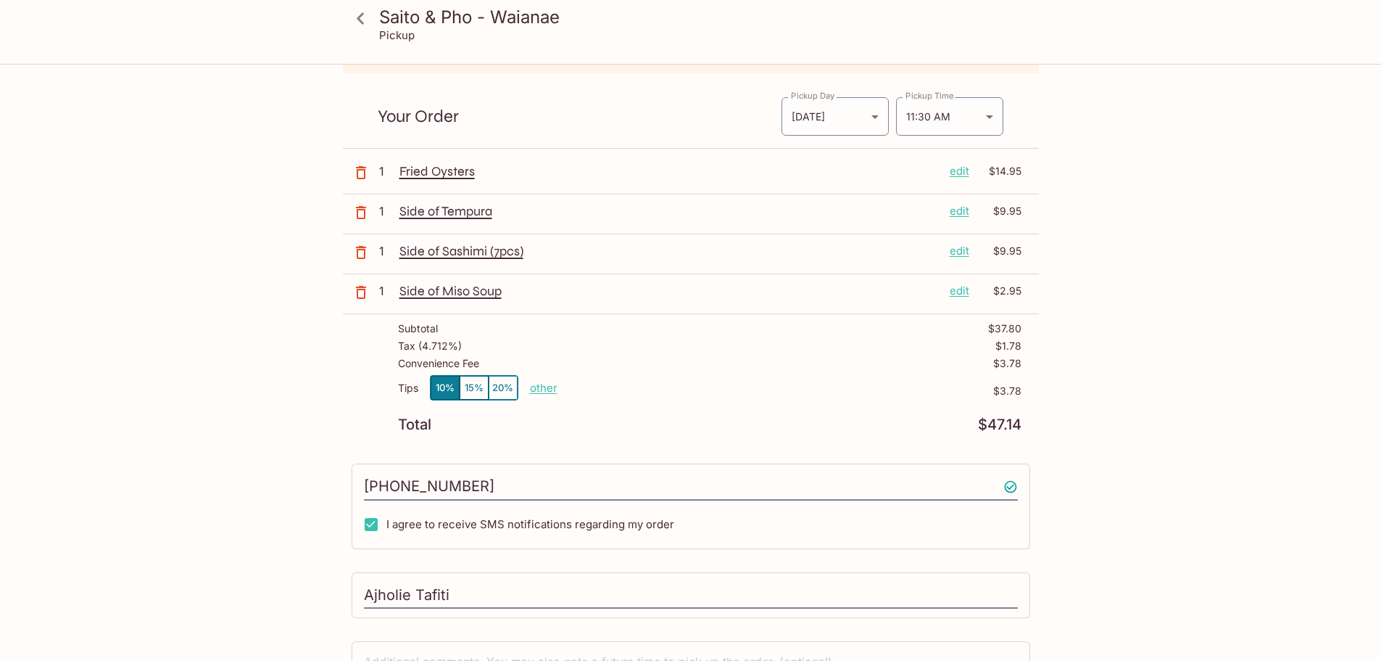
scroll to position [0, 0]
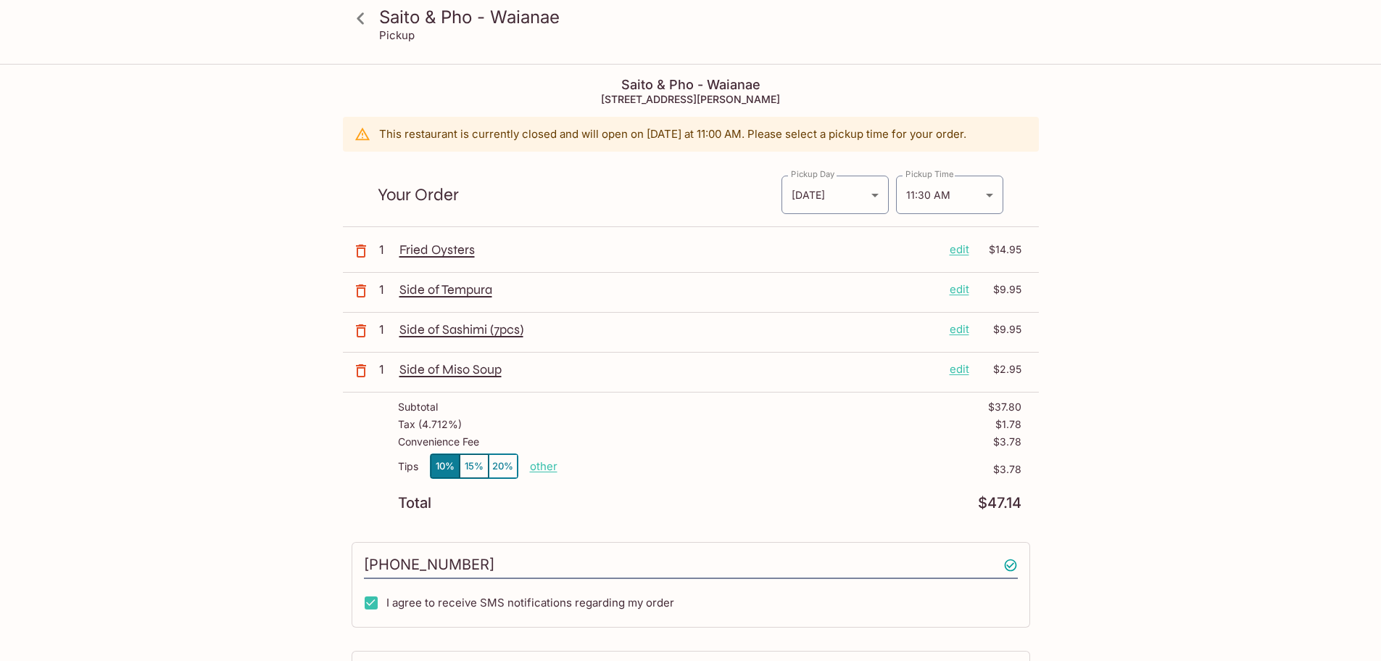
click at [551, 471] on p "other" at bounding box center [544, 466] width 28 height 14
type input "0.00"
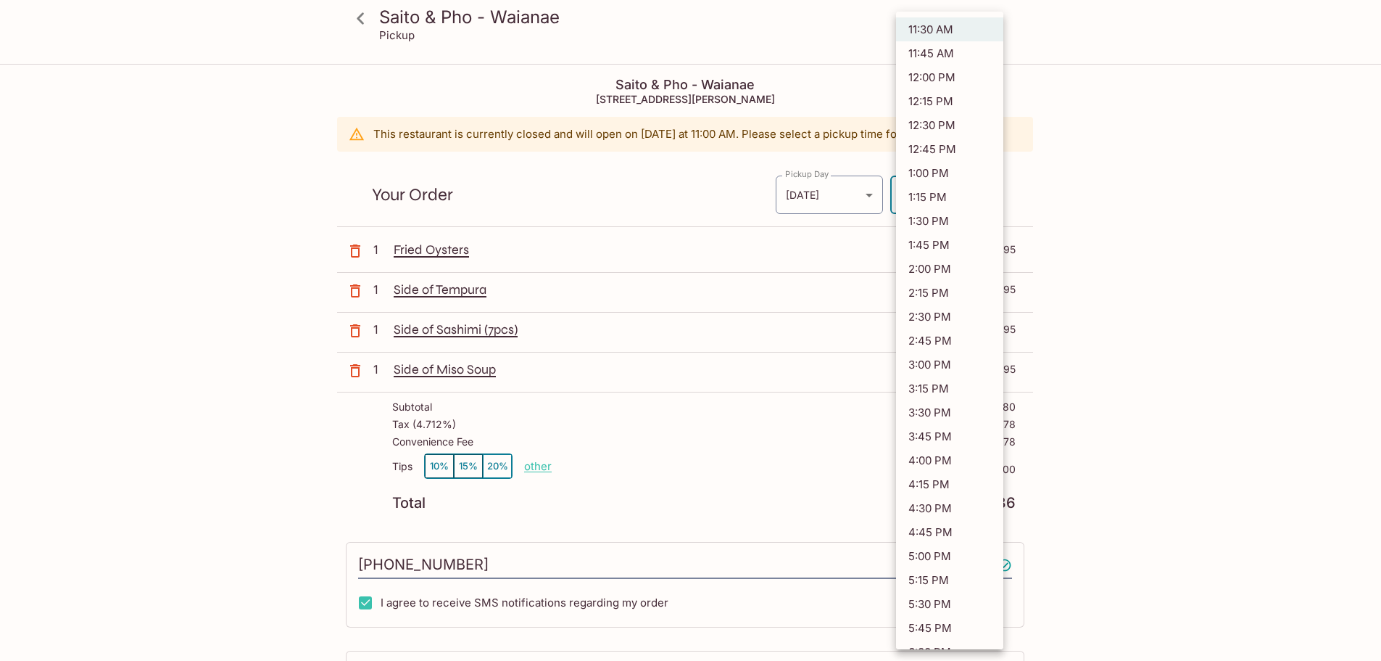
click at [982, 203] on body "Saito & Pho - Waianae Pickup Saito & Pho - [GEOGRAPHIC_DATA] [STREET_ADDRESS][P…" at bounding box center [690, 395] width 1381 height 661
click at [953, 22] on li "11:30 AM" at bounding box center [949, 29] width 107 height 24
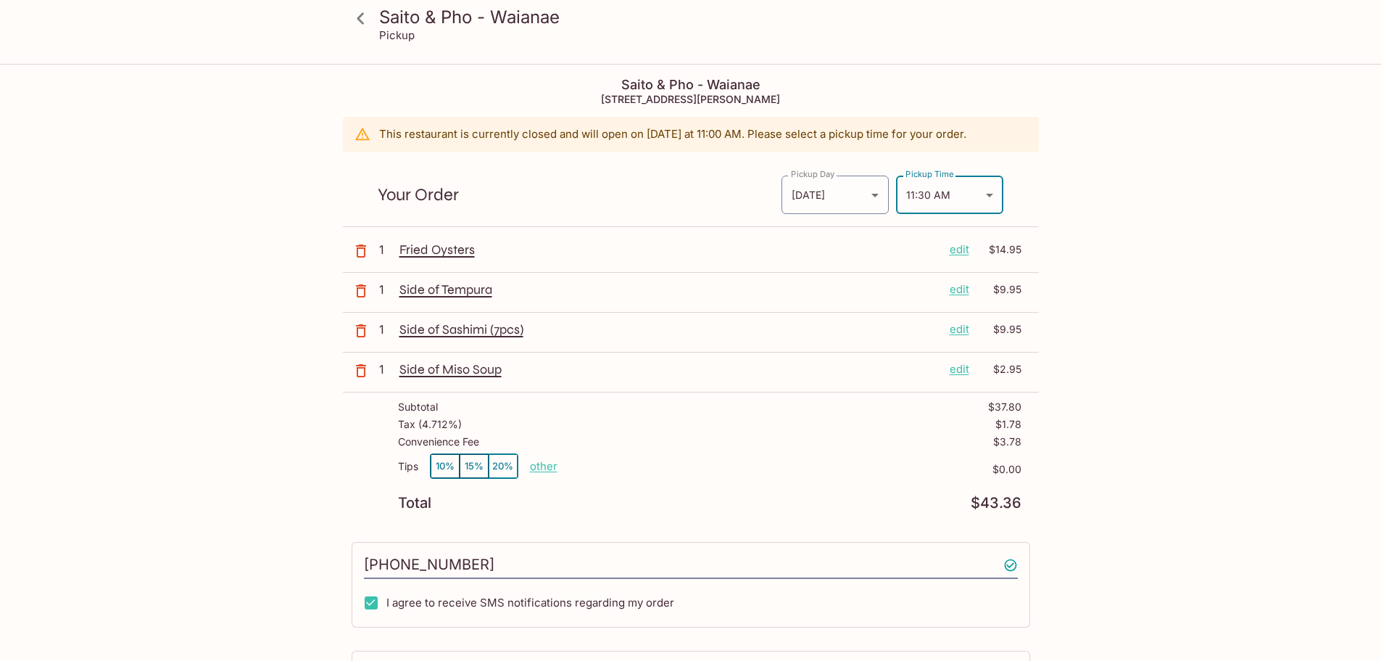
click at [988, 200] on body "Saito & Pho - Waianae Pickup Saito & Pho - [GEOGRAPHIC_DATA] [STREET_ADDRESS][P…" at bounding box center [690, 395] width 1381 height 661
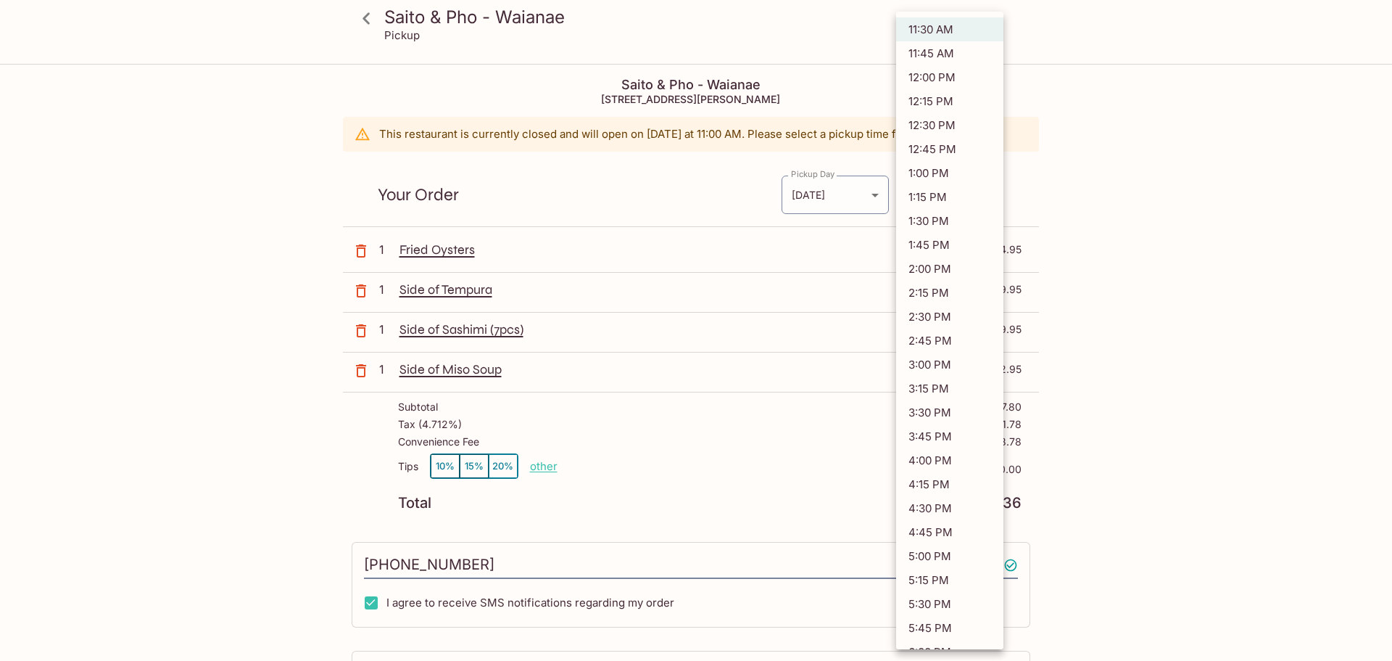
click at [952, 25] on li "11:30 AM" at bounding box center [949, 29] width 107 height 24
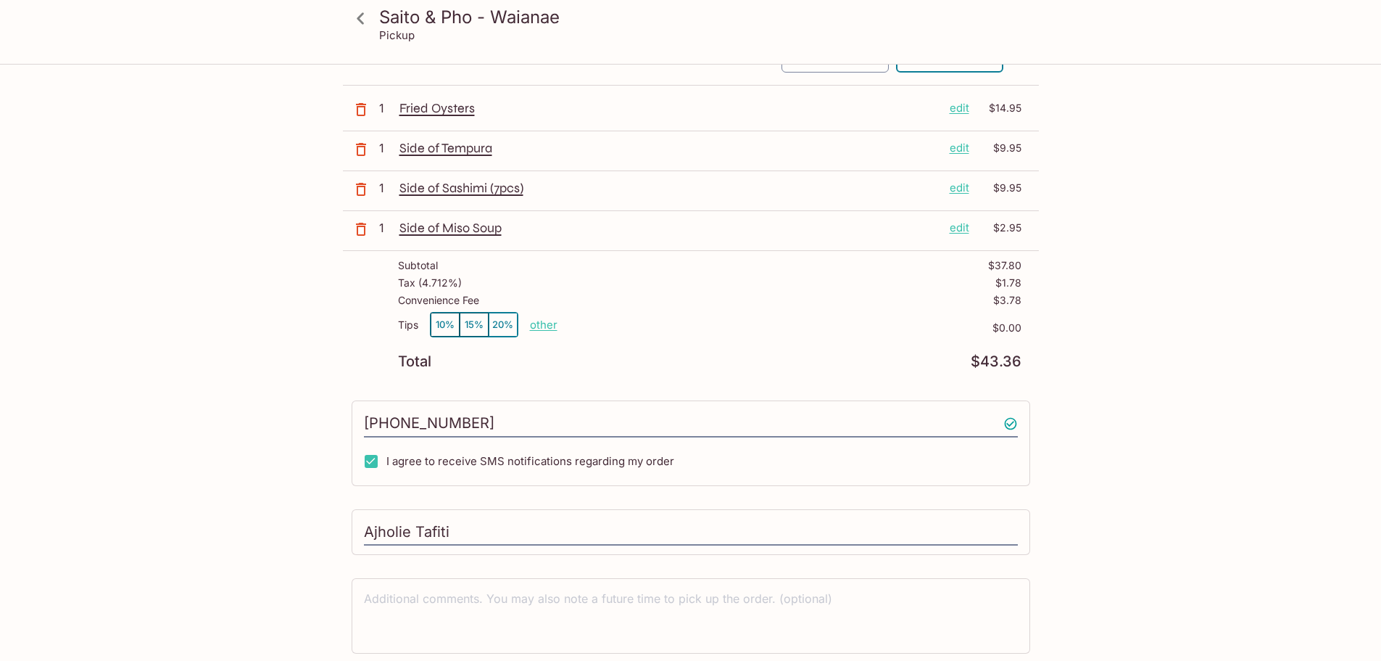
scroll to position [194, 0]
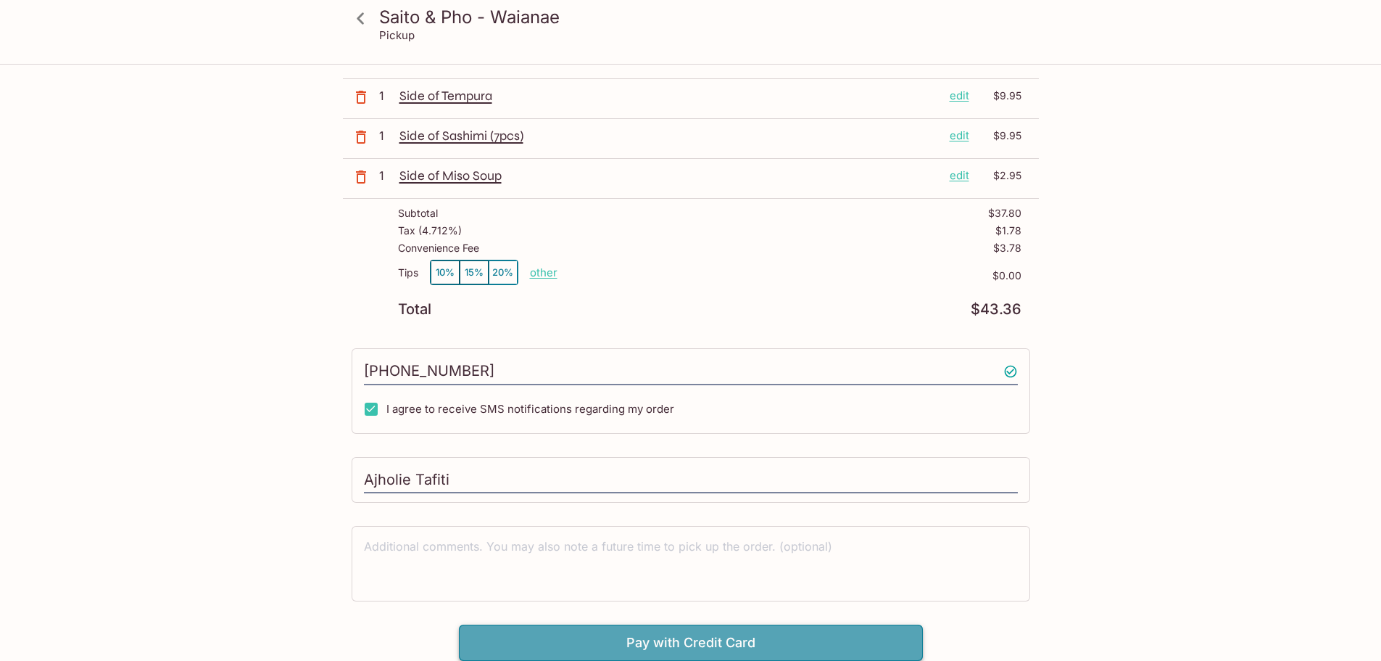
click at [890, 637] on button "Pay with Credit Card" at bounding box center [691, 642] width 464 height 36
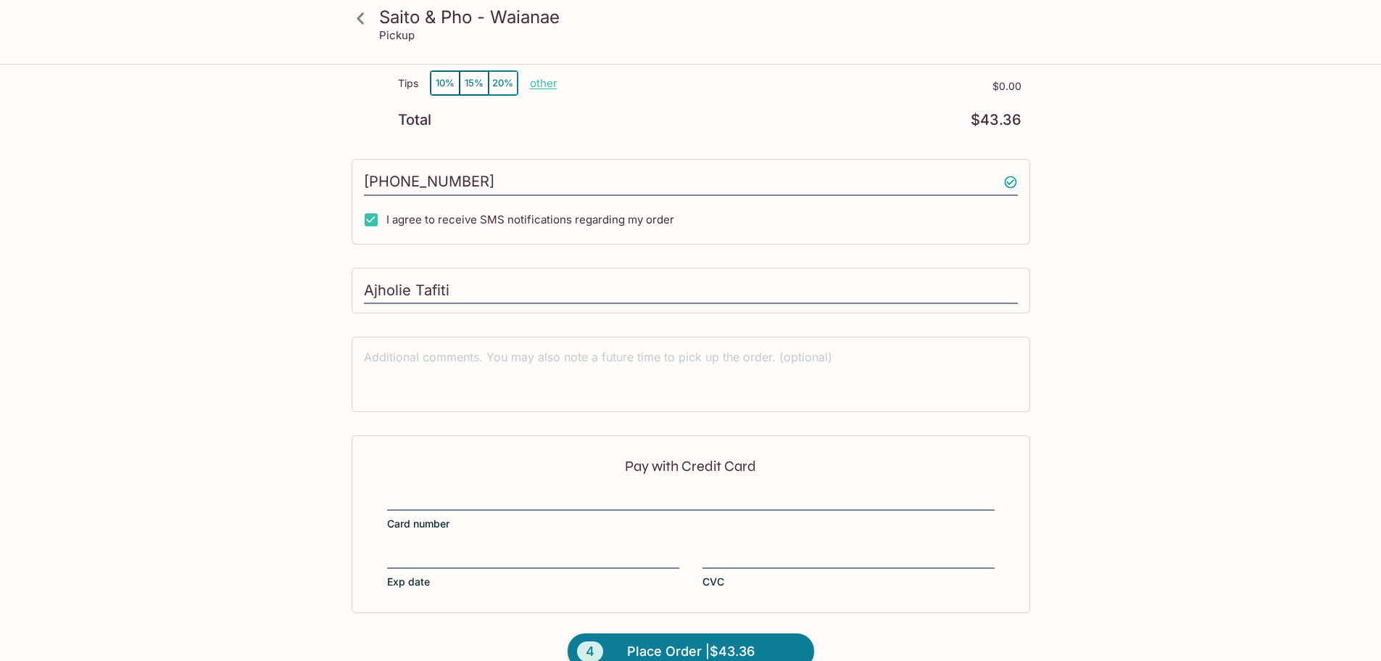
scroll to position [411, 0]
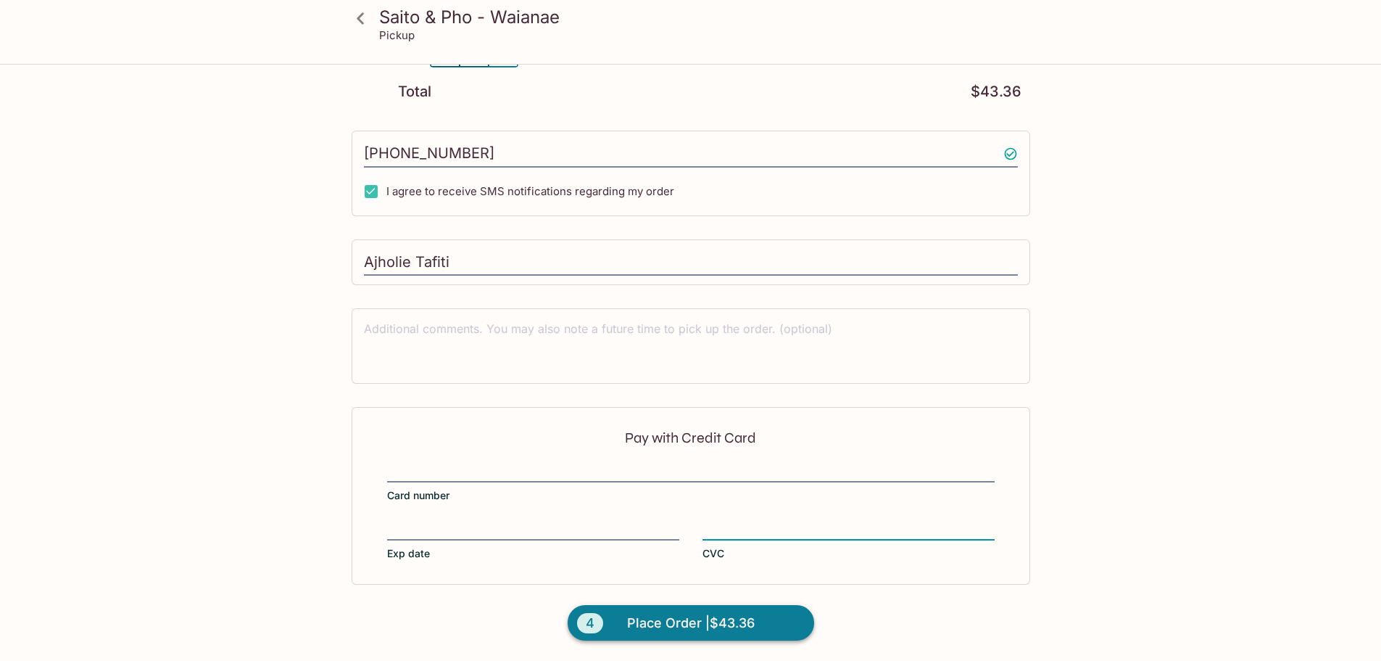
click at [657, 622] on span "Place Order | $43.36" at bounding box center [691, 622] width 128 height 23
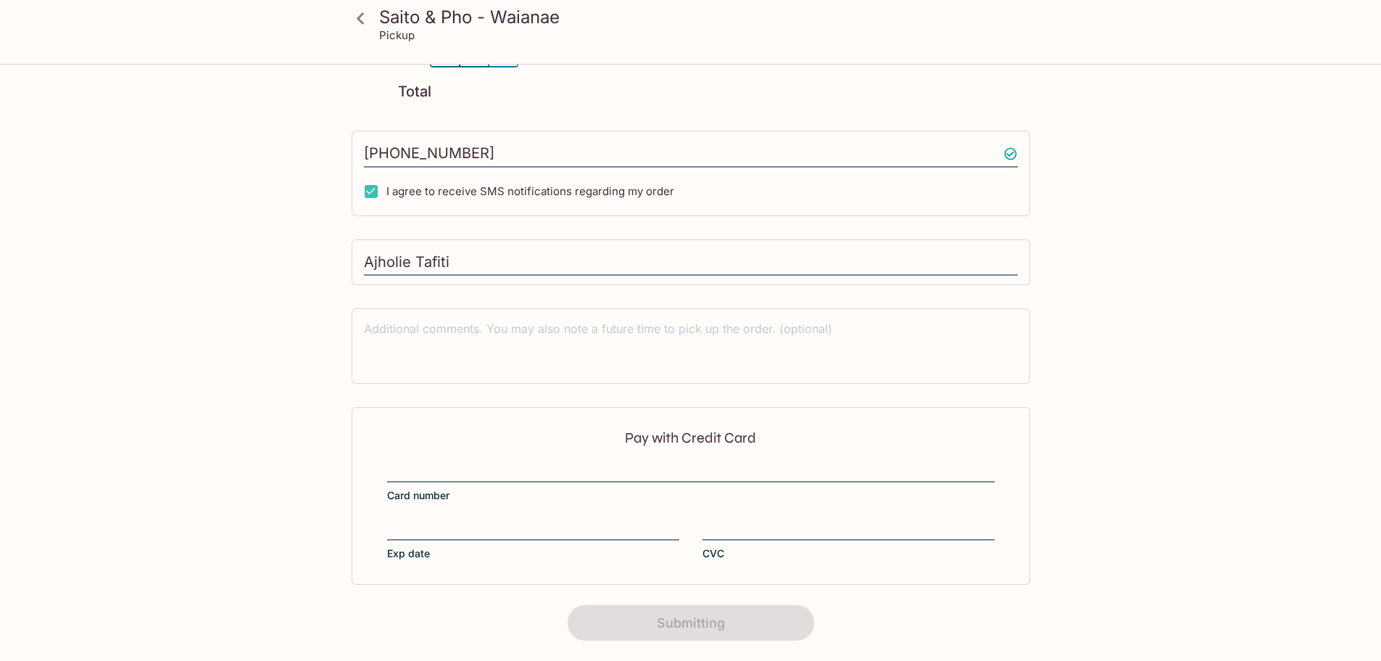
scroll to position [182, 0]
